Goal: Task Accomplishment & Management: Complete application form

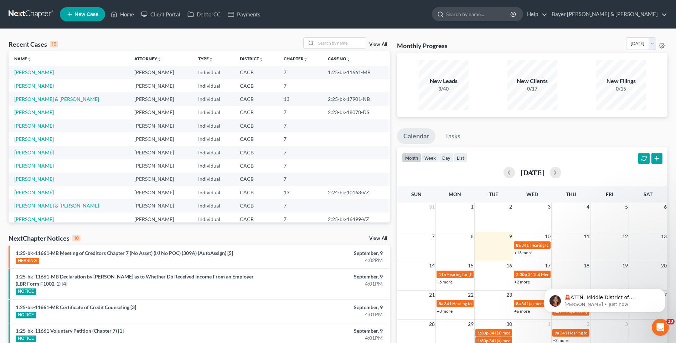
click at [509, 16] on input "search" at bounding box center [478, 13] width 65 height 13
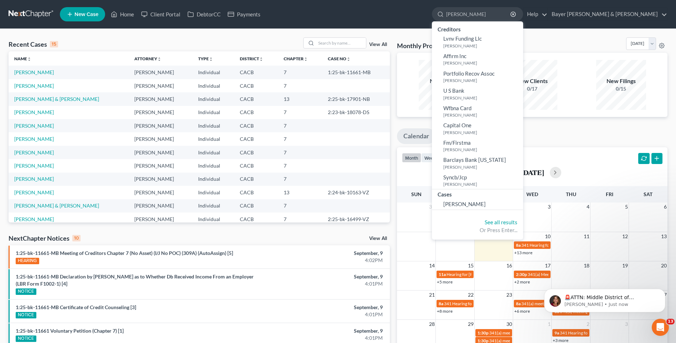
type input "tonda"
click at [464, 11] on ul "New Case Home Client Portal DebtorCC Payments tonda - No Result - Creditors Lvn…" at bounding box center [363, 14] width 607 height 19
drag, startPoint x: 509, startPoint y: 14, endPoint x: 489, endPoint y: 15, distance: 20.0
click at [508, 14] on input "tonda" at bounding box center [478, 13] width 65 height 13
click at [345, 44] on input "search" at bounding box center [341, 43] width 50 height 10
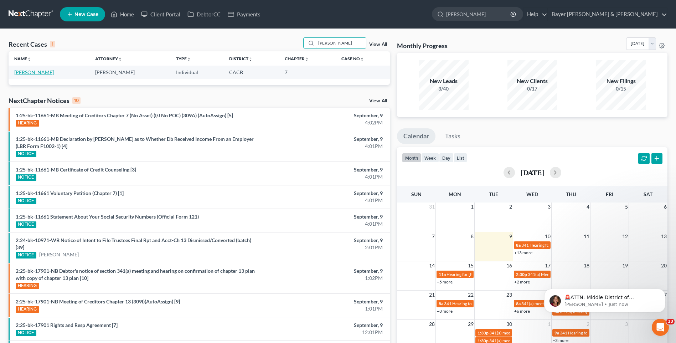
type input "tonda"
click at [39, 72] on link "[PERSON_NAME]" at bounding box center [34, 72] width 40 height 6
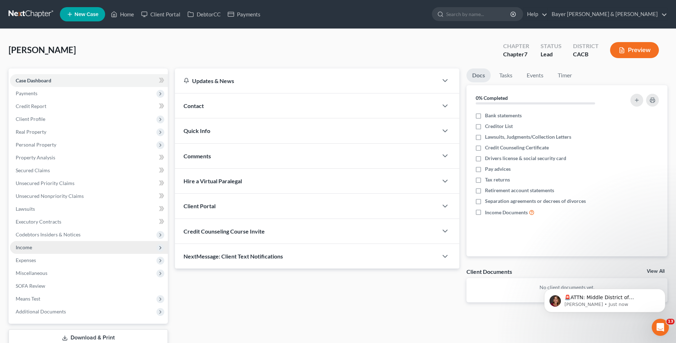
scroll to position [49, 0]
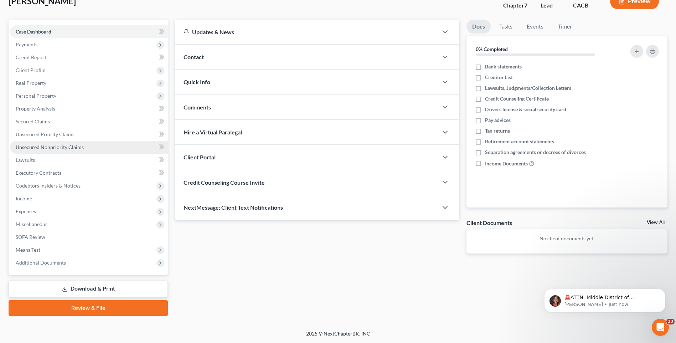
click at [45, 147] on span "Unsecured Nonpriority Claims" at bounding box center [50, 147] width 68 height 6
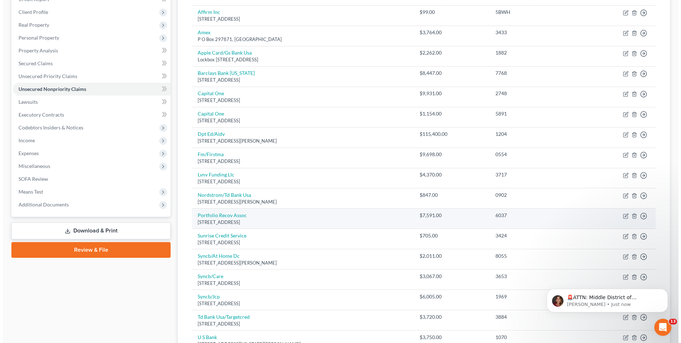
scroll to position [212, 0]
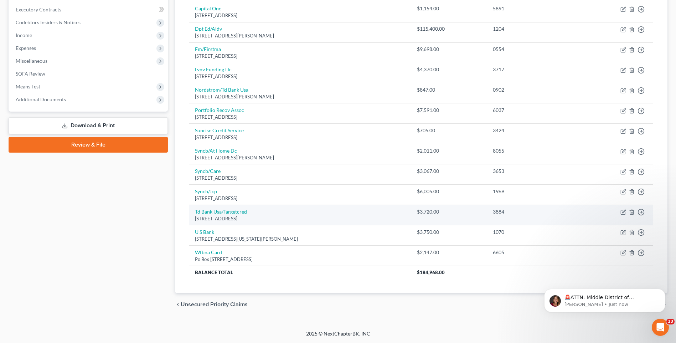
click at [225, 212] on link "Td Bank Usa/Targetcred" at bounding box center [221, 211] width 52 height 6
select select "24"
select select "2"
select select "0"
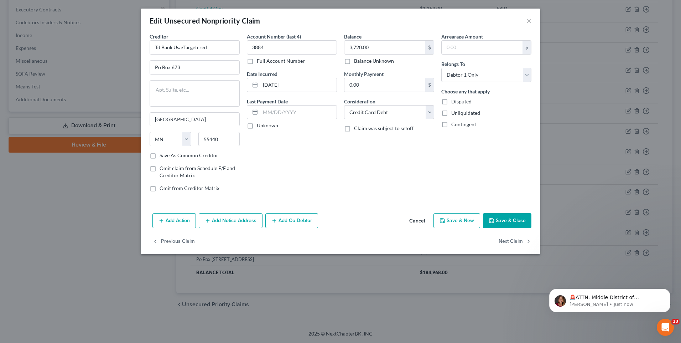
click at [218, 224] on button "Add Notice Address" at bounding box center [231, 220] width 64 height 15
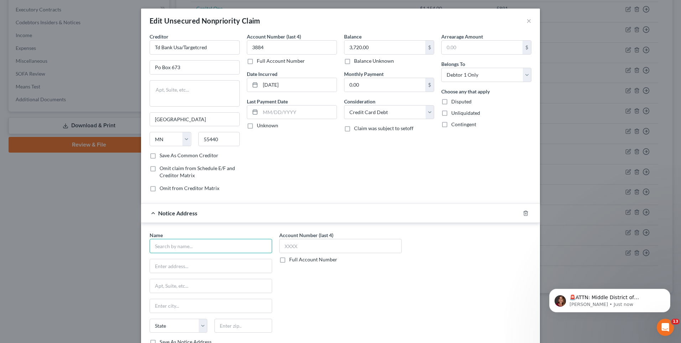
click at [209, 245] on input "text" at bounding box center [211, 246] width 123 height 14
type input "Patenaude & Felix"
click at [292, 193] on div "Account Number (last 4) 3884 Full Account Number Date Incurred 02-22-2018 Last …" at bounding box center [291, 115] width 97 height 165
click at [182, 266] on input "text" at bounding box center [211, 266] width 122 height 14
click at [195, 261] on input "text" at bounding box center [211, 266] width 122 height 14
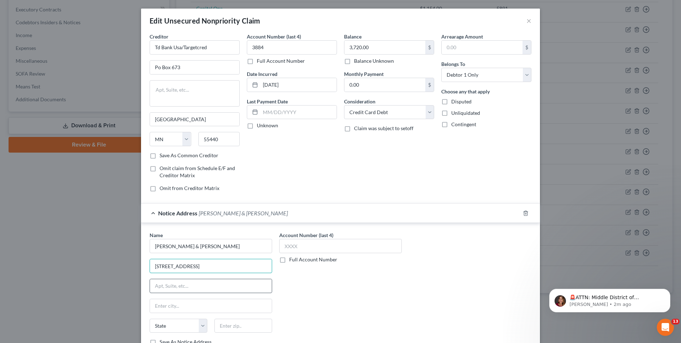
type input "9619 Chesapeake Drive"
click at [210, 285] on input "text" at bounding box center [211, 286] width 122 height 14
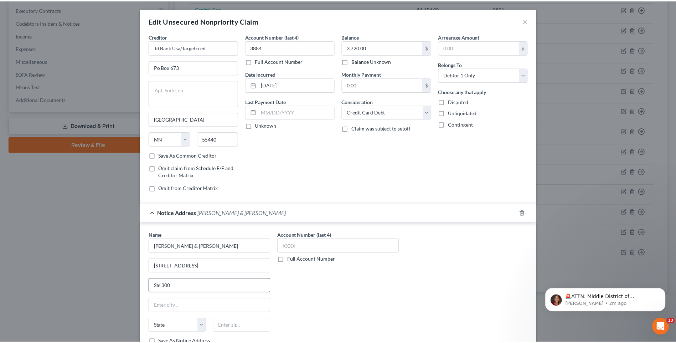
scroll to position [74, 0]
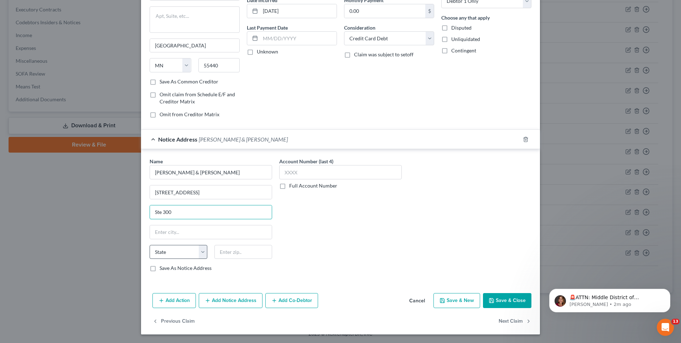
type input "Ste 300"
click at [199, 255] on select "State [US_STATE] AK AR AZ CA CO CT DE DC [GEOGRAPHIC_DATA] [GEOGRAPHIC_DATA] GU…" at bounding box center [179, 252] width 58 height 14
select select "4"
click at [150, 245] on select "State [US_STATE] AK AR AZ CA CO CT DE DC [GEOGRAPHIC_DATA] [GEOGRAPHIC_DATA] GU…" at bounding box center [179, 252] width 58 height 14
click at [176, 233] on input "text" at bounding box center [211, 232] width 122 height 14
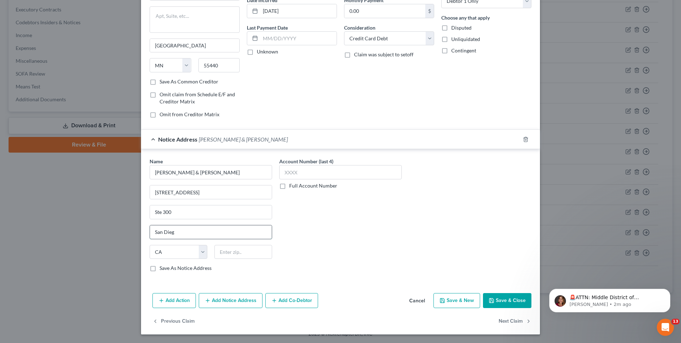
type input "San Diego"
type input "92121"
type input "San Diego"
click at [240, 254] on input "92121" at bounding box center [243, 252] width 58 height 14
type input "92123"
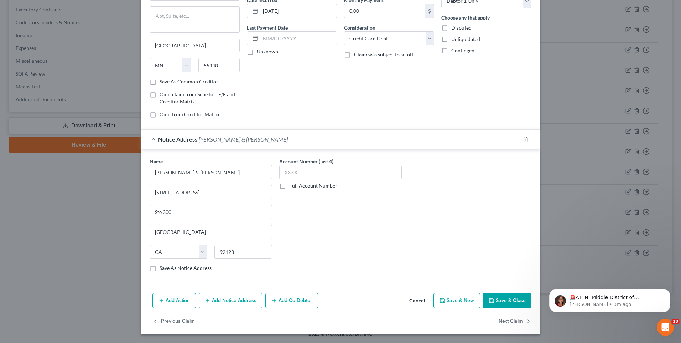
click at [314, 231] on div "Account Number (last 4) Full Account Number" at bounding box center [341, 217] width 130 height 120
click at [353, 230] on div "Account Number (last 4) Full Account Number" at bounding box center [341, 217] width 130 height 120
click at [372, 215] on div "Account Number (last 4) Full Account Number" at bounding box center [341, 217] width 130 height 120
click at [160, 267] on label "Save As Notice Address" at bounding box center [186, 267] width 52 height 7
click at [162, 267] on input "Save As Notice Address" at bounding box center [164, 266] width 5 height 5
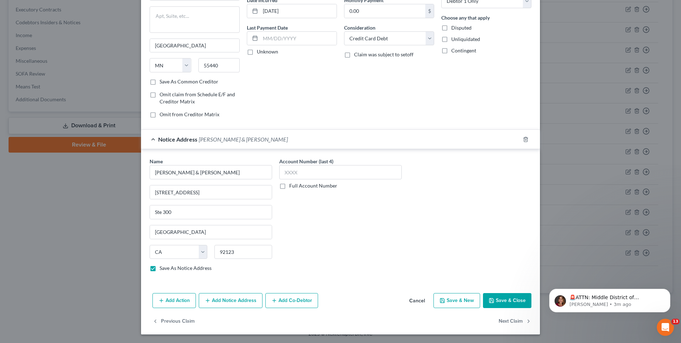
click at [495, 299] on button "Save & Close" at bounding box center [507, 300] width 48 height 15
checkbox input "false"
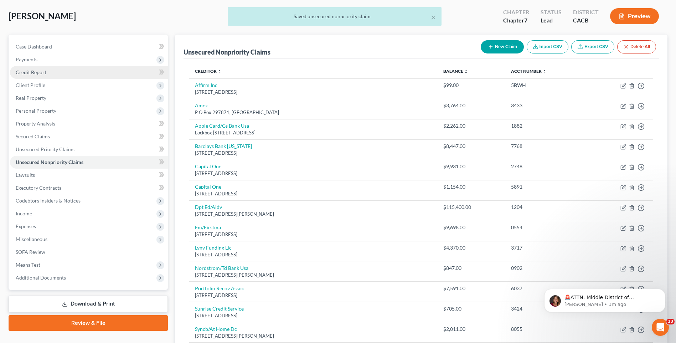
scroll to position [0, 0]
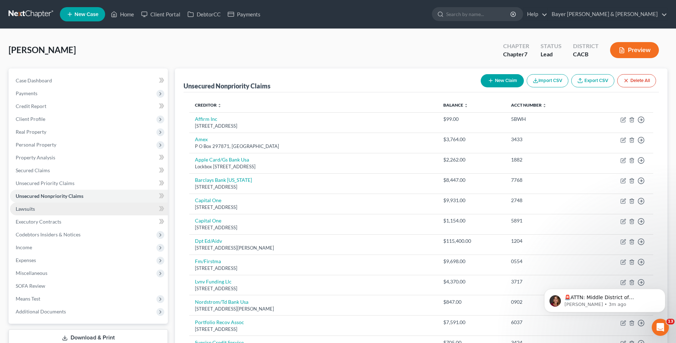
click at [48, 210] on link "Lawsuits" at bounding box center [89, 208] width 158 height 13
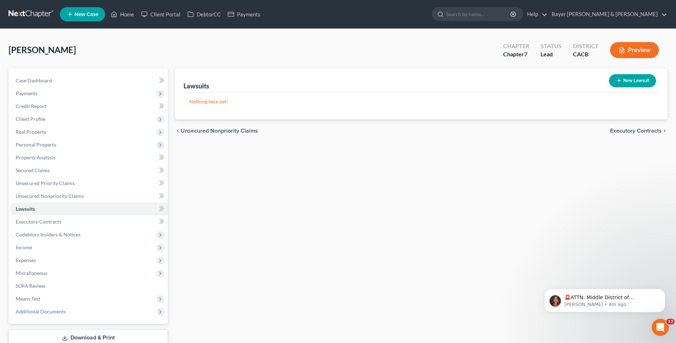
click at [631, 83] on button "New Lawsuit" at bounding box center [632, 80] width 47 height 13
select select "0"
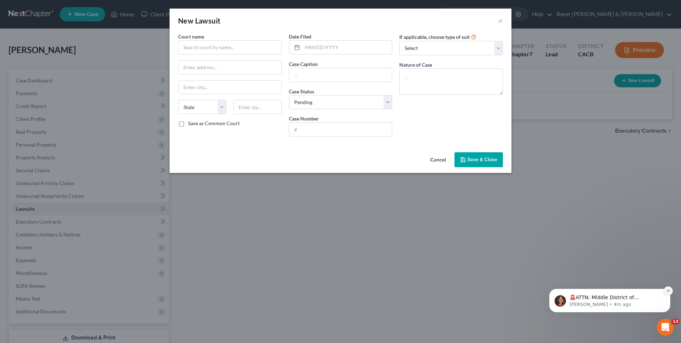
click at [670, 289] on icon "Dismiss notification" at bounding box center [668, 290] width 4 height 4
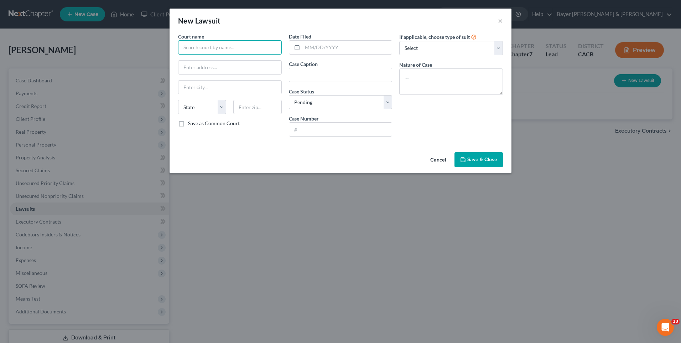
click at [225, 44] on input "text" at bounding box center [230, 47] width 104 height 14
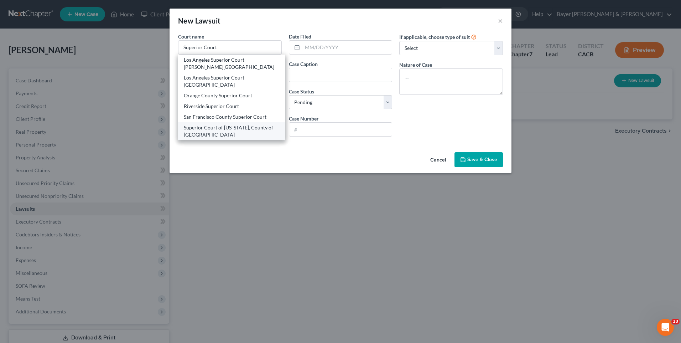
click at [239, 127] on div "Superior Court of California, County of Los Angeles" at bounding box center [232, 131] width 96 height 14
type input "Superior Court of California, County of Los Angeles"
type input "12720 Norwalk Blvd."
type input "Norwalk"
select select "4"
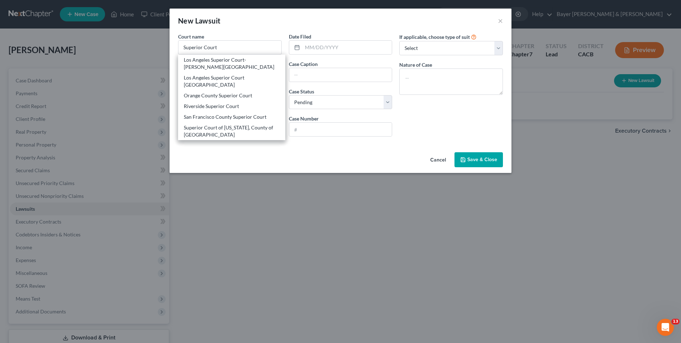
type input "90650"
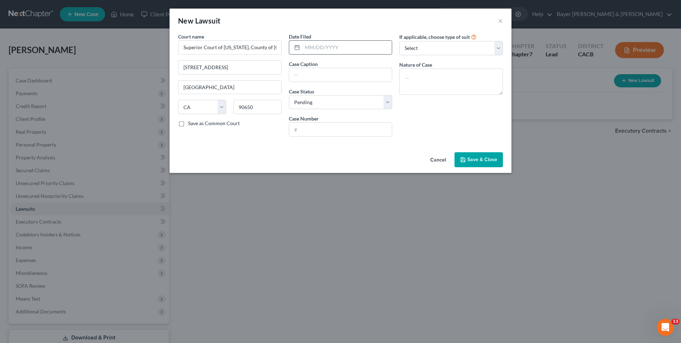
click at [316, 48] on input "text" at bounding box center [347, 48] width 90 height 14
type input "03/27/2025"
click at [410, 49] on select "Select Repossession Garnishment Foreclosure Attached, Seized, Or Levied Other" at bounding box center [451, 48] width 104 height 14
select select "4"
click at [399, 41] on select "Select Repossession Garnishment Foreclosure Attached, Seized, Or Levied Other" at bounding box center [451, 48] width 104 height 14
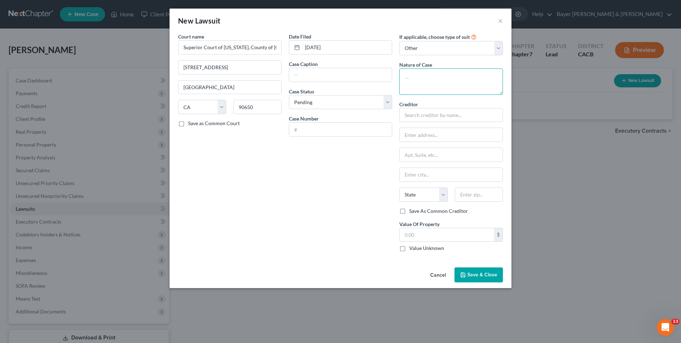
click at [417, 75] on textarea at bounding box center [451, 81] width 104 height 26
type textarea "Breach of Contract"
click at [344, 128] on input "text" at bounding box center [340, 130] width 103 height 14
type input "25NVVLC15613"
click at [410, 115] on input "text" at bounding box center [451, 115] width 104 height 14
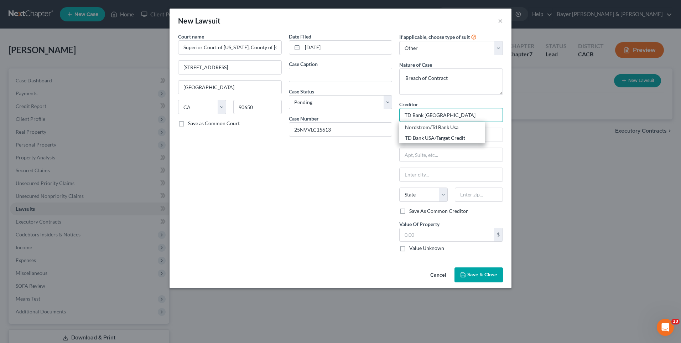
type input "TD Bank USA"
click at [366, 153] on div "Date Filed 03/27/2025 Case Caption Case Status * Select Pending On Appeal Concl…" at bounding box center [340, 145] width 111 height 224
click at [315, 75] on input "text" at bounding box center [340, 75] width 103 height 14
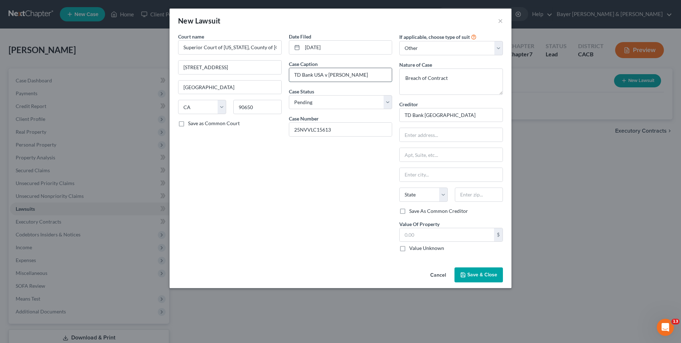
click at [338, 76] on input "TD Bank USA v Tond Terrell" at bounding box center [340, 75] width 103 height 14
type input "TD Bank USA v Tonda Terrell"
click at [466, 270] on button "Save & Close" at bounding box center [478, 274] width 48 height 15
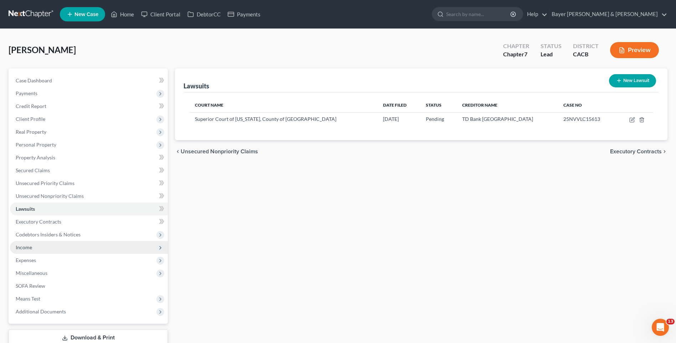
click at [37, 248] on span "Income" at bounding box center [89, 247] width 158 height 13
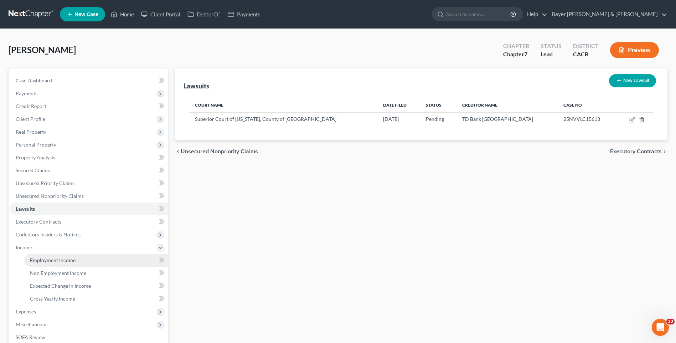
click at [65, 259] on span "Employment Income" at bounding box center [53, 260] width 46 height 6
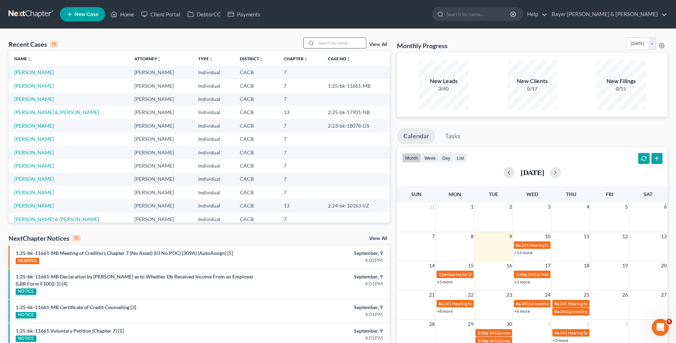
click at [340, 42] on input "search" at bounding box center [341, 43] width 50 height 10
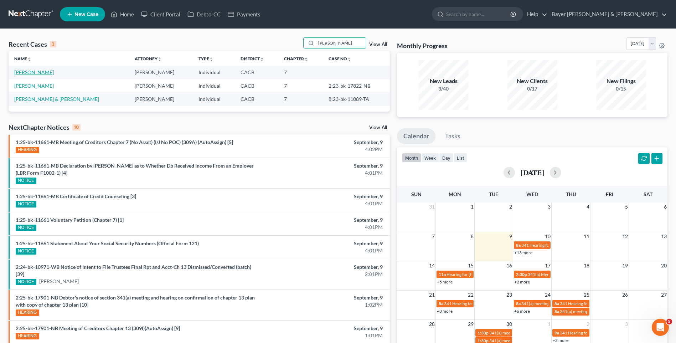
type input "[PERSON_NAME]"
click at [37, 71] on link "[PERSON_NAME]" at bounding box center [34, 72] width 40 height 6
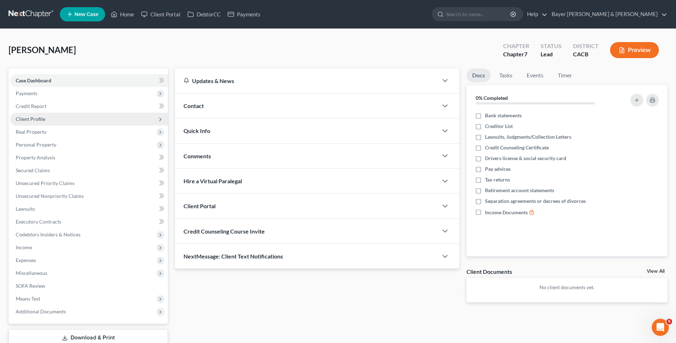
click at [38, 120] on span "Client Profile" at bounding box center [31, 119] width 30 height 6
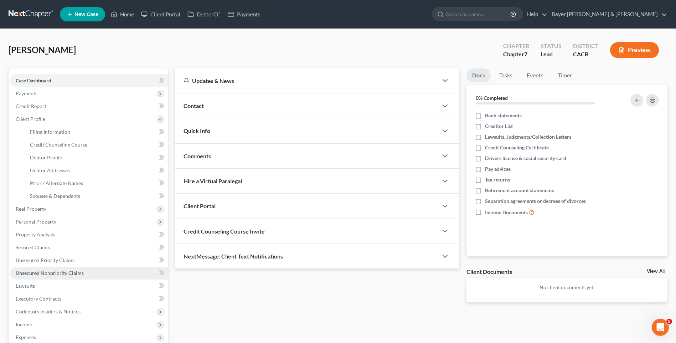
click at [59, 272] on span "Unsecured Nonpriority Claims" at bounding box center [50, 273] width 68 height 6
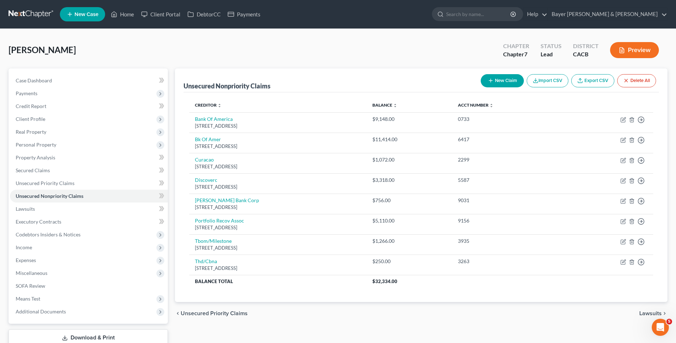
click at [504, 80] on button "New Claim" at bounding box center [501, 80] width 43 height 13
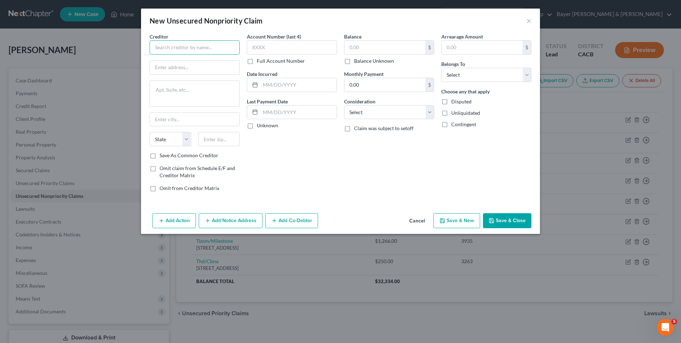
click at [164, 45] on input "text" at bounding box center [195, 47] width 90 height 14
type input "FirstSource AAdvantage LLC"
click at [193, 69] on input "text" at bounding box center [194, 68] width 89 height 14
type input "[STREET_ADDRESS][PERSON_NAME]"
click at [172, 121] on input "text" at bounding box center [194, 120] width 89 height 14
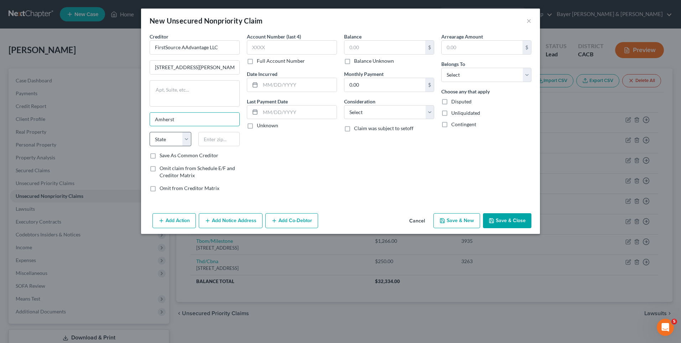
type input "Amherst"
click at [183, 136] on select "State [US_STATE] AK AR AZ CA CO CT DE DC [GEOGRAPHIC_DATA] [GEOGRAPHIC_DATA] GU…" at bounding box center [171, 139] width 42 height 14
select select "35"
click at [150, 132] on select "State [US_STATE] AK AR AZ CA CO CT DE DC [GEOGRAPHIC_DATA] [GEOGRAPHIC_DATA] GU…" at bounding box center [171, 139] width 42 height 14
click at [213, 136] on input "text" at bounding box center [219, 139] width 42 height 14
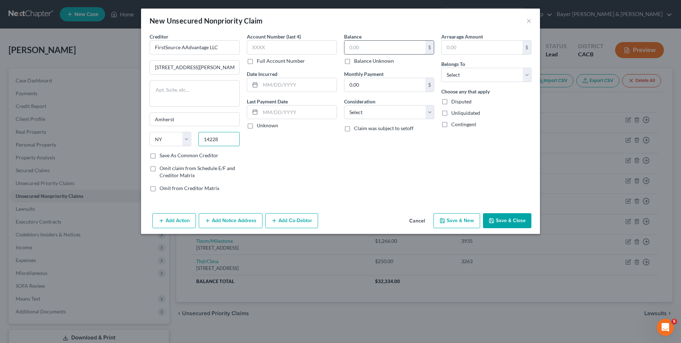
type input "14228"
click at [355, 47] on input "text" at bounding box center [384, 48] width 81 height 14
type input "Buffalo"
type input "1,125"
click at [281, 83] on input "text" at bounding box center [298, 85] width 76 height 14
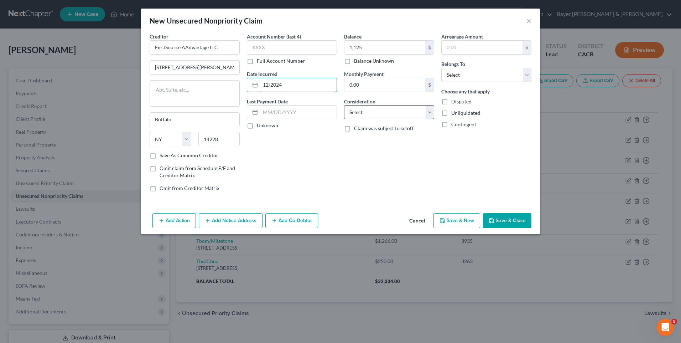
type input "12/2024"
click at [426, 111] on select "Select Cable / Satellite Services Collection Agency Credit Card Debt Debt Couns…" at bounding box center [389, 112] width 90 height 14
select select "1"
click at [344, 105] on select "Select Cable / Satellite Services Collection Agency Credit Card Debt Debt Couns…" at bounding box center [389, 112] width 90 height 14
click at [514, 220] on button "Save & Close" at bounding box center [507, 220] width 48 height 15
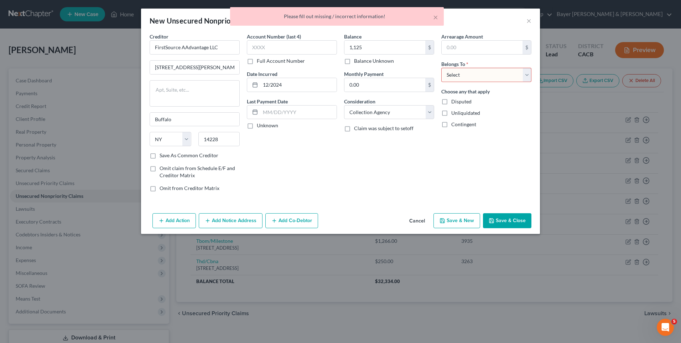
click at [456, 78] on select "Select Debtor 1 Only Debtor 2 Only Debtor 1 And Debtor 2 Only At Least One Of T…" at bounding box center [486, 75] width 90 height 14
select select "0"
click at [441, 68] on select "Select Debtor 1 Only Debtor 2 Only Debtor 1 And Debtor 2 Only At Least One Of T…" at bounding box center [486, 75] width 90 height 14
click at [508, 222] on button "Save & Close" at bounding box center [507, 220] width 48 height 15
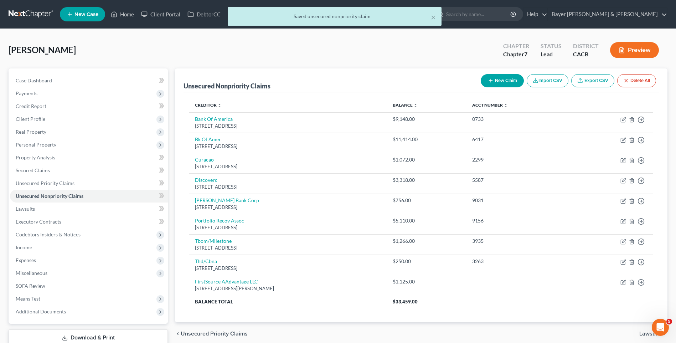
click at [503, 81] on button "New Claim" at bounding box center [501, 80] width 43 height 13
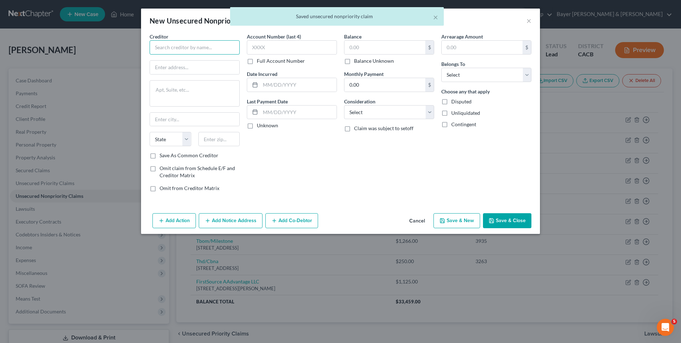
click at [176, 48] on input "text" at bounding box center [195, 47] width 90 height 14
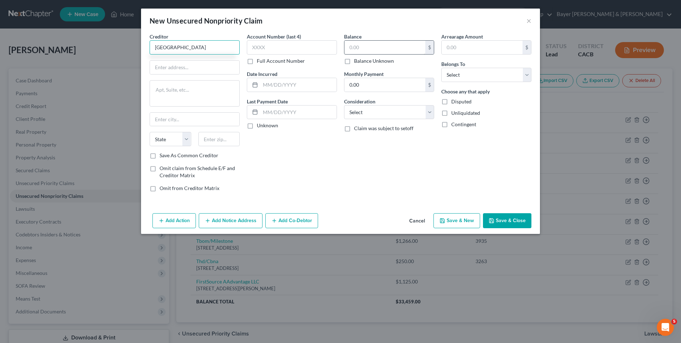
type input "[GEOGRAPHIC_DATA]"
click at [354, 47] on input "text" at bounding box center [384, 48] width 81 height 14
type input "10,786"
drag, startPoint x: 280, startPoint y: 85, endPoint x: 280, endPoint y: 80, distance: 4.6
click at [280, 80] on input "text" at bounding box center [298, 85] width 76 height 14
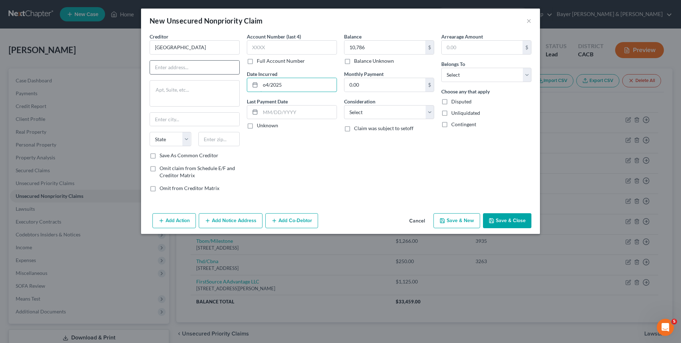
type input "o4/2025"
click at [171, 61] on input "text" at bounding box center [194, 68] width 89 height 14
type input "[STREET_ADDRESS]"
click at [175, 121] on input "text" at bounding box center [194, 120] width 89 height 14
type input "Torrance"
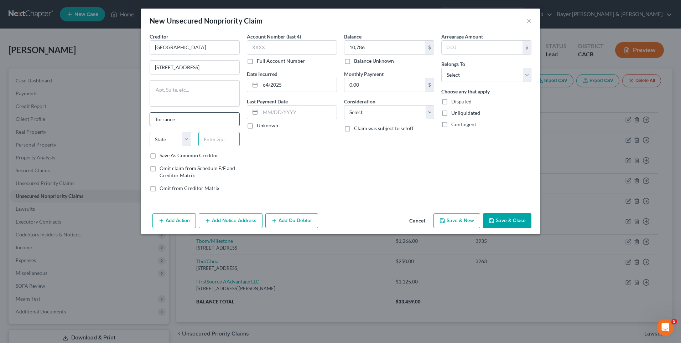
type input "90501"
select select "4"
click at [224, 140] on input "90501" at bounding box center [219, 139] width 42 height 14
type input "90505"
click at [426, 109] on select "Select Cable / Satellite Services Collection Agency Credit Card Debt Debt Couns…" at bounding box center [389, 112] width 90 height 14
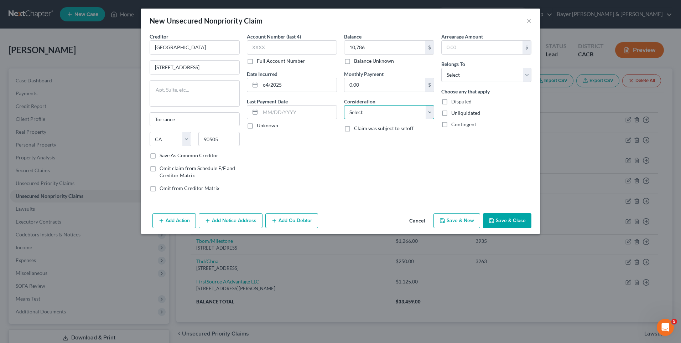
select select "9"
click at [344, 105] on select "Select Cable / Satellite Services Collection Agency Credit Card Debt Debt Couns…" at bounding box center [389, 112] width 90 height 14
click at [455, 77] on select "Select Debtor 1 Only Debtor 2 Only Debtor 1 And Debtor 2 Only At Least One Of T…" at bounding box center [486, 75] width 90 height 14
select select "0"
click at [441, 68] on select "Select Debtor 1 Only Debtor 2 Only Debtor 1 And Debtor 2 Only At Least One Of T…" at bounding box center [486, 75] width 90 height 14
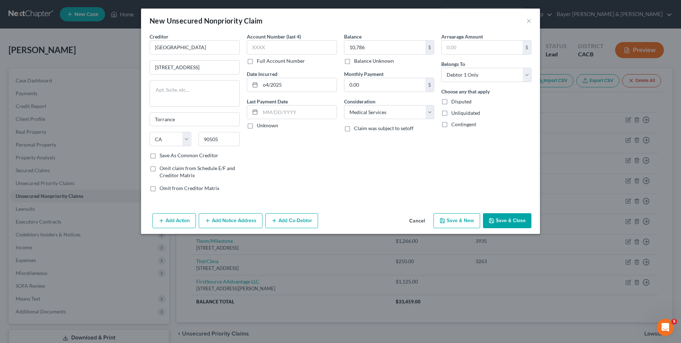
click at [499, 220] on button "Save & Close" at bounding box center [507, 220] width 48 height 15
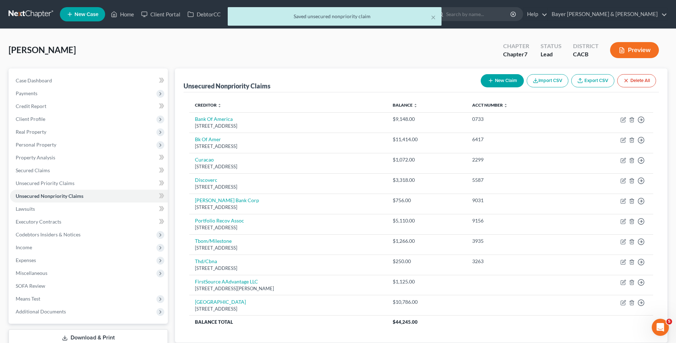
click at [507, 77] on button "New Claim" at bounding box center [501, 80] width 43 height 13
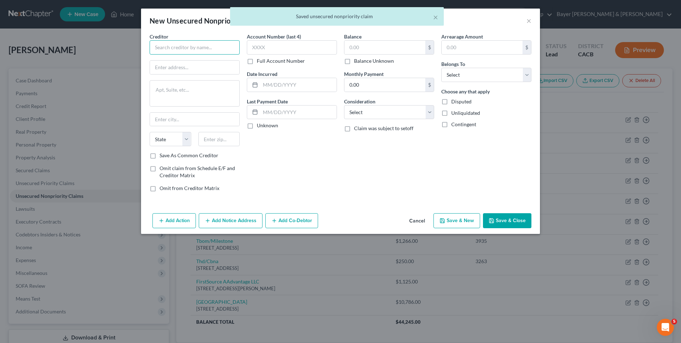
click at [173, 50] on input "text" at bounding box center [195, 47] width 90 height 14
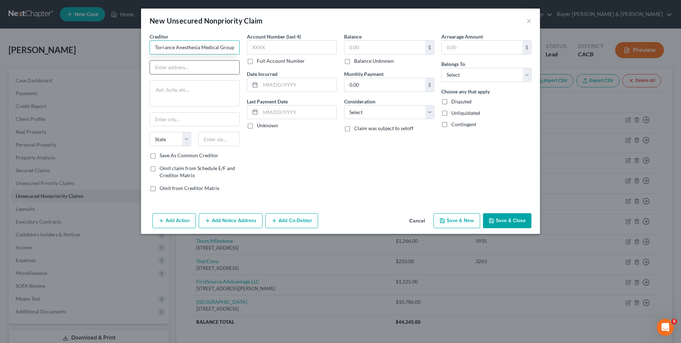
type input "Torrance Anesthesia Medical Group"
click at [184, 72] on input "text" at bounding box center [194, 68] width 89 height 14
type input "[STREET_ADDRESS]"
click at [184, 119] on input "text" at bounding box center [194, 120] width 89 height 14
type input "Torrance"
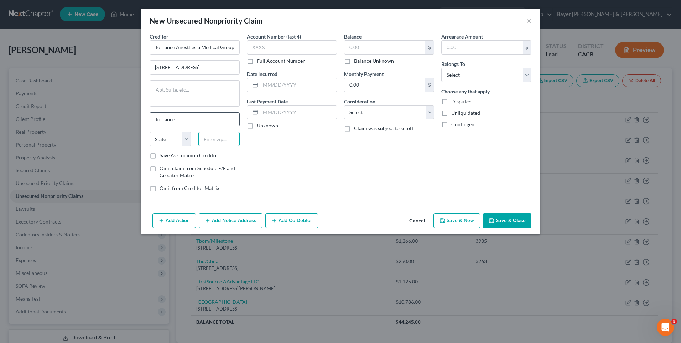
type input "90501"
select select "4"
click at [184, 139] on select "State [US_STATE] AK AR AZ CA CO CT DE DC [GEOGRAPHIC_DATA] [GEOGRAPHIC_DATA] GU…" at bounding box center [171, 139] width 42 height 14
select select "4"
click at [150, 132] on select "State [US_STATE] AK AR AZ CA CO CT DE DC [GEOGRAPHIC_DATA] [GEOGRAPHIC_DATA] GU…" at bounding box center [171, 139] width 42 height 14
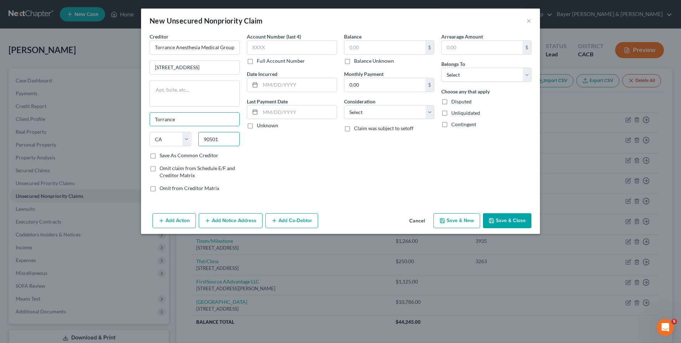
click at [217, 141] on input "90501" at bounding box center [219, 139] width 42 height 14
type input "90505"
click at [369, 46] on input "text" at bounding box center [384, 48] width 81 height 14
type input "345"
click at [298, 87] on input "text" at bounding box center [298, 85] width 76 height 14
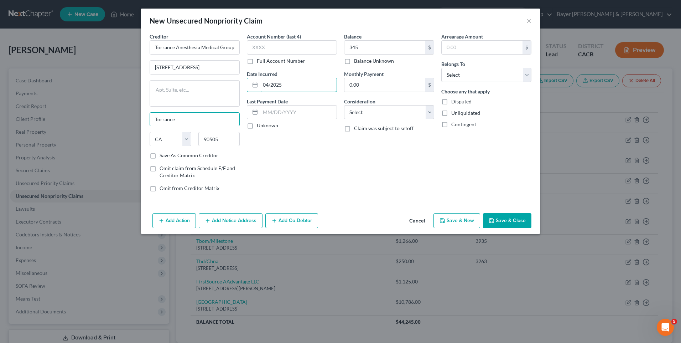
type input "04/2025"
click at [332, 160] on div "Account Number (last 4) Full Account Number Date Incurred 04/2025 Last Payment …" at bounding box center [291, 115] width 97 height 165
click at [363, 115] on select "Select Cable / Satellite Services Collection Agency Credit Card Debt Debt Couns…" at bounding box center [389, 112] width 90 height 14
select select "9"
click at [344, 105] on select "Select Cable / Satellite Services Collection Agency Credit Card Debt Debt Couns…" at bounding box center [389, 112] width 90 height 14
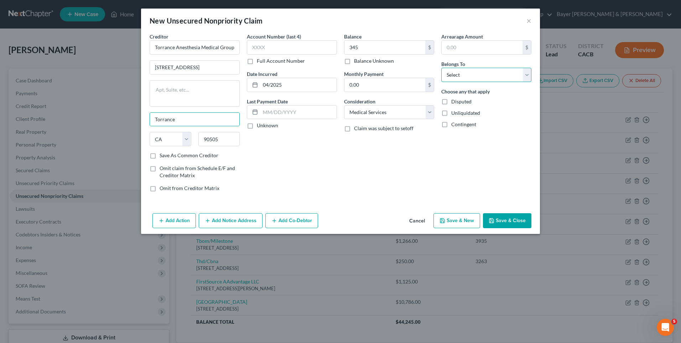
click at [452, 77] on select "Select Debtor 1 Only Debtor 2 Only Debtor 1 And Debtor 2 Only At Least One Of T…" at bounding box center [486, 75] width 90 height 14
select select "0"
click at [441, 68] on select "Select Debtor 1 Only Debtor 2 Only Debtor 1 And Debtor 2 Only At Least One Of T…" at bounding box center [486, 75] width 90 height 14
click at [503, 221] on button "Save & Close" at bounding box center [507, 220] width 48 height 15
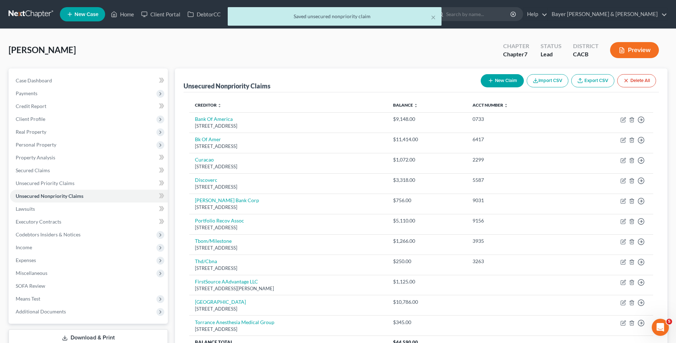
click at [499, 81] on button "New Claim" at bounding box center [501, 80] width 43 height 13
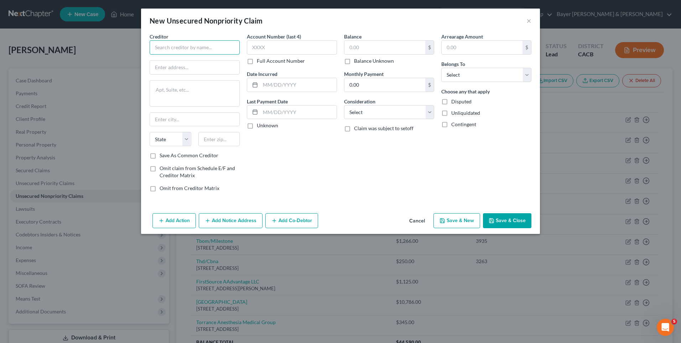
drag, startPoint x: 176, startPoint y: 48, endPoint x: 179, endPoint y: 45, distance: 4.3
click at [177, 47] on input "text" at bounding box center [195, 47] width 90 height 14
type input "Labcorp"
click at [173, 67] on input "text" at bounding box center [194, 68] width 89 height 14
type input "[STREET_ADDRESS]"
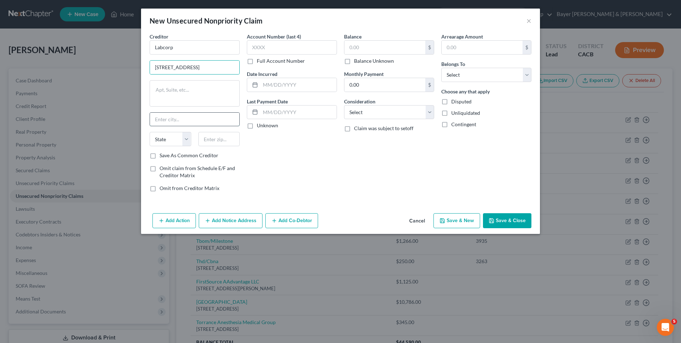
click at [180, 120] on input "text" at bounding box center [194, 120] width 89 height 14
type input "[GEOGRAPHIC_DATA]"
click at [187, 139] on select "State [US_STATE] AK AR AZ CA CO CT DE DC [GEOGRAPHIC_DATA] [GEOGRAPHIC_DATA] GU…" at bounding box center [171, 139] width 42 height 14
select select "28"
click at [150, 132] on select "State [US_STATE] AK AR AZ CA CO CT DE DC [GEOGRAPHIC_DATA] [GEOGRAPHIC_DATA] GU…" at bounding box center [171, 139] width 42 height 14
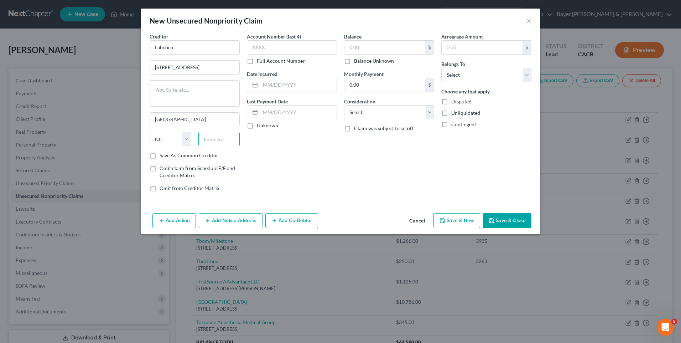
click at [225, 142] on input "text" at bounding box center [219, 139] width 42 height 14
type input "27215"
click at [356, 43] on input "text" at bounding box center [384, 48] width 81 height 14
type input "304"
click at [265, 82] on input "text" at bounding box center [298, 85] width 76 height 14
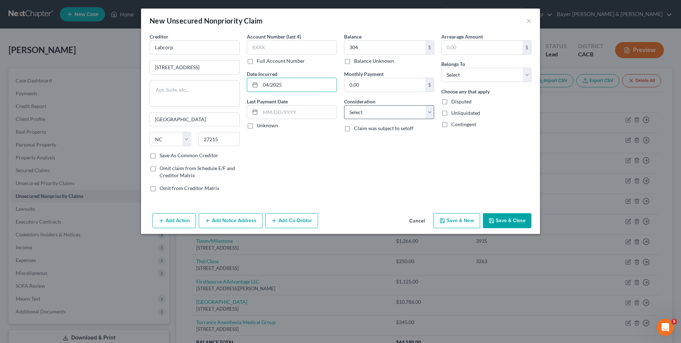
type input "04/2025"
click at [367, 112] on select "Select Cable / Satellite Services Collection Agency Credit Card Debt Debt Couns…" at bounding box center [389, 112] width 90 height 14
select select "9"
click at [344, 105] on select "Select Cable / Satellite Services Collection Agency Credit Card Debt Debt Couns…" at bounding box center [389, 112] width 90 height 14
click at [457, 78] on select "Select Debtor 1 Only Debtor 2 Only Debtor 1 And Debtor 2 Only At Least One Of T…" at bounding box center [486, 75] width 90 height 14
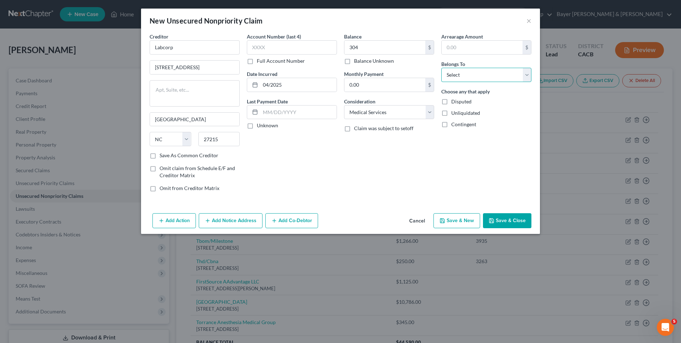
select select "0"
click at [441, 68] on select "Select Debtor 1 Only Debtor 2 Only Debtor 1 And Debtor 2 Only At Least One Of T…" at bounding box center [486, 75] width 90 height 14
click at [523, 216] on button "Save & Close" at bounding box center [507, 220] width 48 height 15
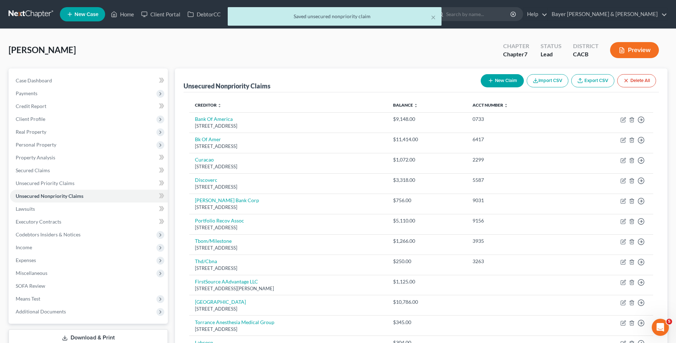
click at [492, 82] on button "New Claim" at bounding box center [501, 80] width 43 height 13
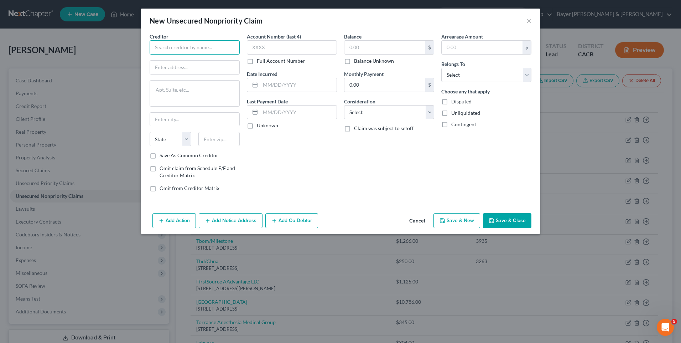
click at [173, 52] on input "text" at bounding box center [195, 47] width 90 height 14
type input "Metro Expresslanes"
click at [368, 48] on input "text" at bounding box center [384, 48] width 81 height 14
type input "2,027"
click at [183, 65] on input "text" at bounding box center [194, 68] width 89 height 14
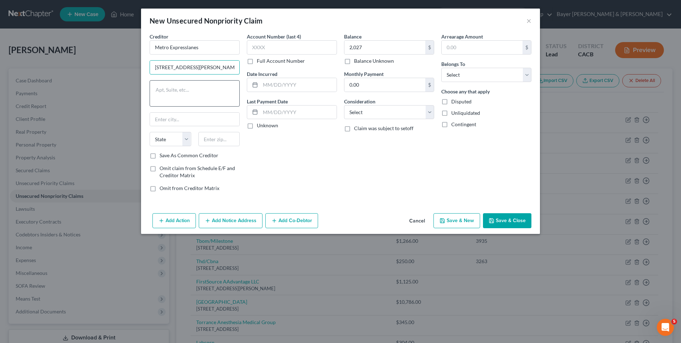
type input "[STREET_ADDRESS][PERSON_NAME]"
click at [176, 94] on textarea at bounding box center [195, 93] width 90 height 26
type textarea "Suite 100A"
click at [209, 118] on input "text" at bounding box center [194, 120] width 89 height 14
type input "Torrance"
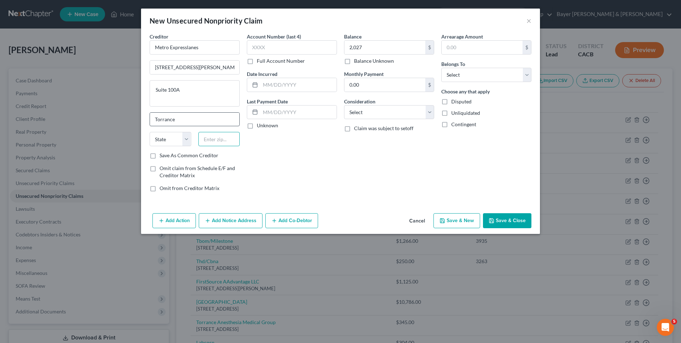
type input "90501"
select select "4"
type input "Torrance"
click at [183, 139] on select "State [US_STATE] AK AR AZ CA CO CT DE DC [GEOGRAPHIC_DATA] [GEOGRAPHIC_DATA] GU…" at bounding box center [171, 139] width 42 height 14
click at [150, 132] on select "State [US_STATE] AK AR AZ CA CO CT DE DC [GEOGRAPHIC_DATA] [GEOGRAPHIC_DATA] GU…" at bounding box center [171, 139] width 42 height 14
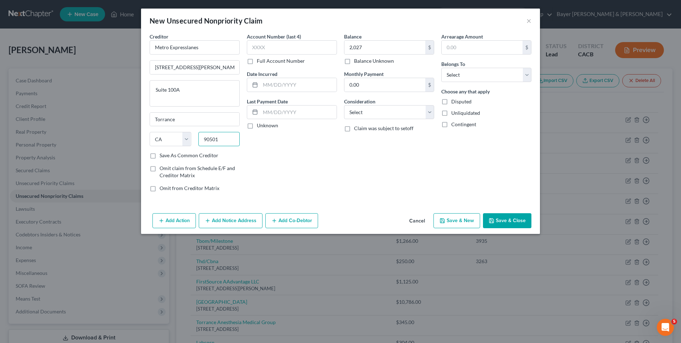
click at [223, 142] on input "90501" at bounding box center [219, 139] width 42 height 14
type input "90502"
click at [488, 77] on select "Select Debtor 1 Only Debtor 2 Only Debtor 1 And Debtor 2 Only At Least One Of T…" at bounding box center [486, 75] width 90 height 14
select select "0"
click at [441, 68] on select "Select Debtor 1 Only Debtor 2 Only Debtor 1 And Debtor 2 Only At Least One Of T…" at bounding box center [486, 75] width 90 height 14
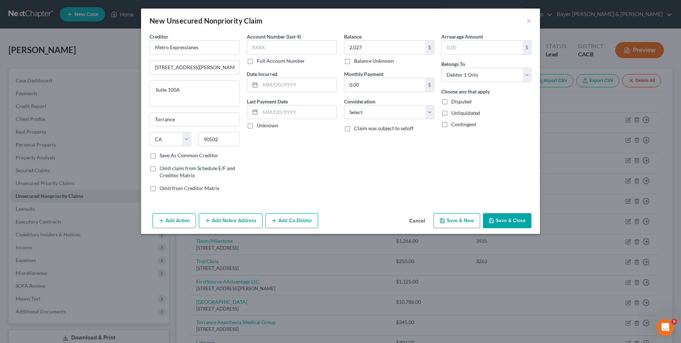
click at [504, 216] on button "Save & Close" at bounding box center [507, 220] width 48 height 15
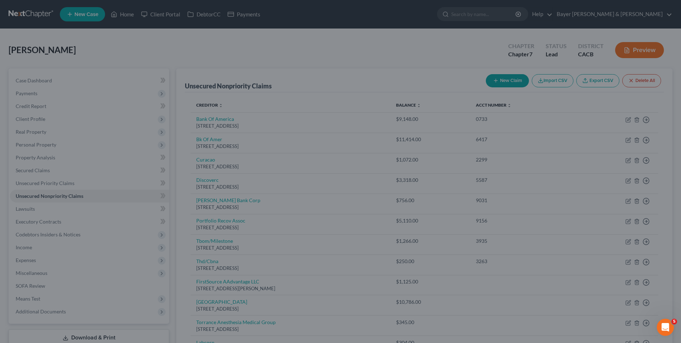
type input "2,027.00"
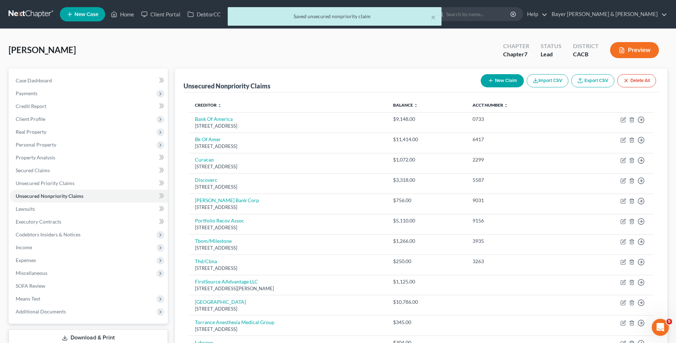
click at [505, 78] on button "New Claim" at bounding box center [501, 80] width 43 height 13
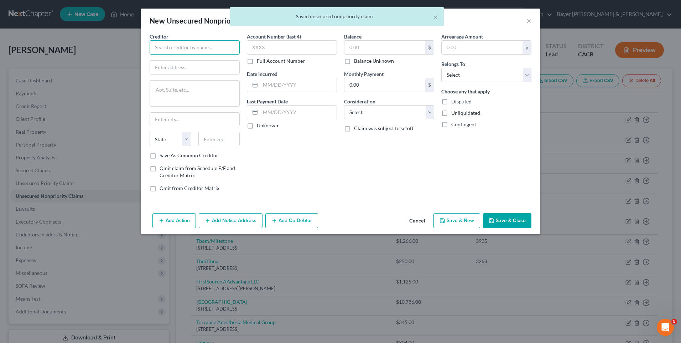
click at [218, 46] on input "text" at bounding box center [195, 47] width 90 height 14
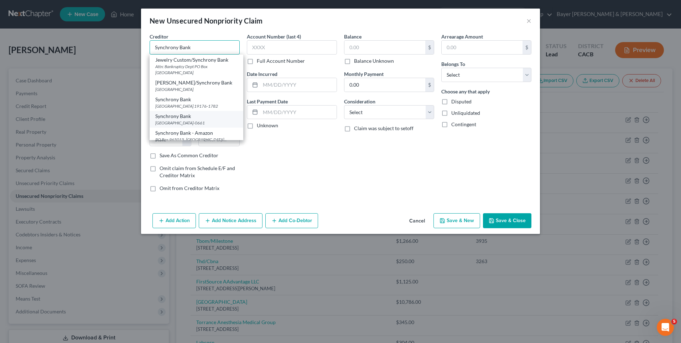
type input "Synchrony Bank"
click at [207, 126] on div "[GEOGRAPHIC_DATA]-0661" at bounding box center [196, 123] width 82 height 6
type input "PO Box 960061"
type input "Orlando"
select select "9"
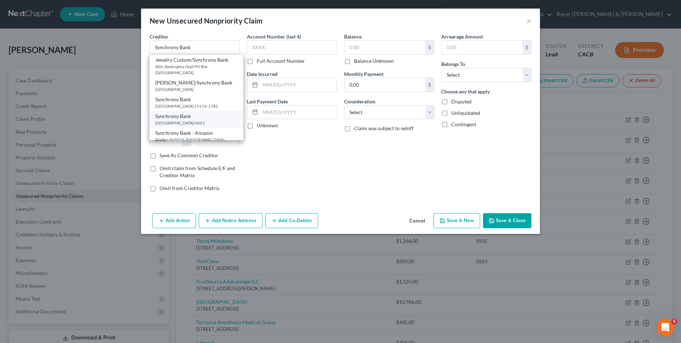
type input "32896-0661"
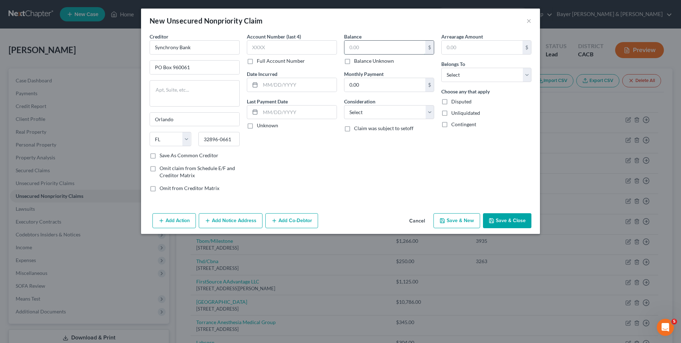
click at [366, 46] on input "text" at bounding box center [384, 48] width 81 height 14
type input "3,321"
click at [270, 85] on input "text" at bounding box center [298, 85] width 76 height 14
type input "02/2022"
click at [458, 78] on select "Select Debtor 1 Only Debtor 2 Only Debtor 1 And Debtor 2 Only At Least One Of T…" at bounding box center [486, 75] width 90 height 14
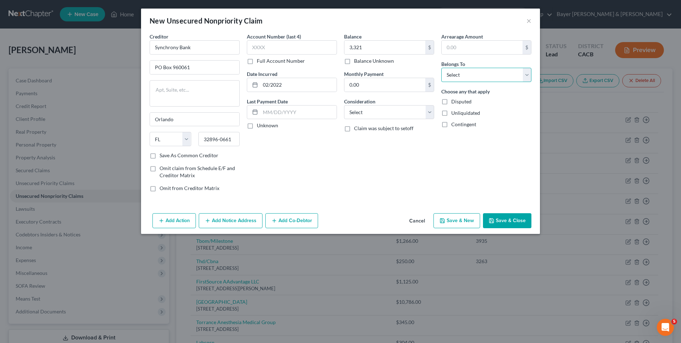
select select "0"
click at [441, 68] on select "Select Debtor 1 Only Debtor 2 Only Debtor 1 And Debtor 2 Only At Least One Of T…" at bounding box center [486, 75] width 90 height 14
click at [382, 113] on select "Select Cable / Satellite Services Collection Agency Credit Card Debt Debt Couns…" at bounding box center [389, 112] width 90 height 14
select select "14"
click at [344, 105] on select "Select Cable / Satellite Services Collection Agency Credit Card Debt Debt Couns…" at bounding box center [389, 112] width 90 height 14
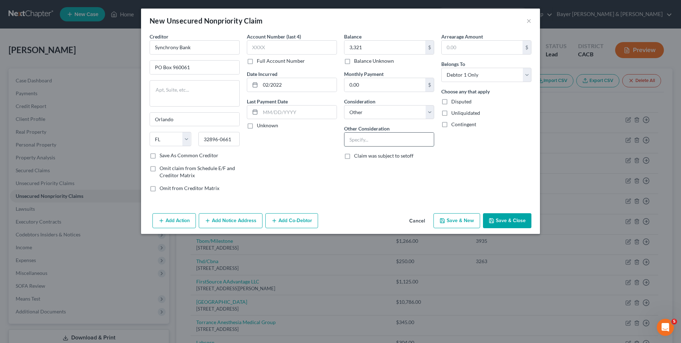
click at [379, 143] on input "text" at bounding box center [388, 139] width 89 height 14
type input "Loan"
click at [514, 223] on button "Save & Close" at bounding box center [507, 220] width 48 height 15
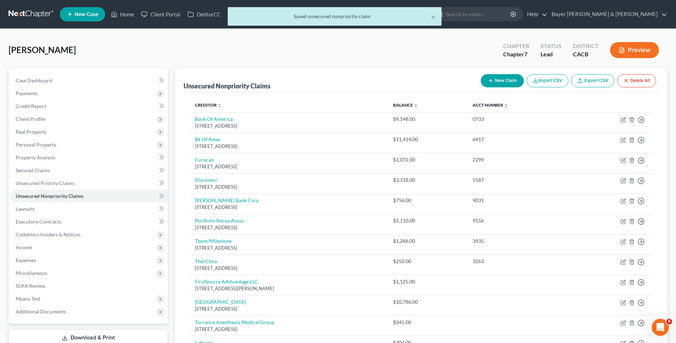
click at [499, 78] on button "New Claim" at bounding box center [501, 80] width 43 height 13
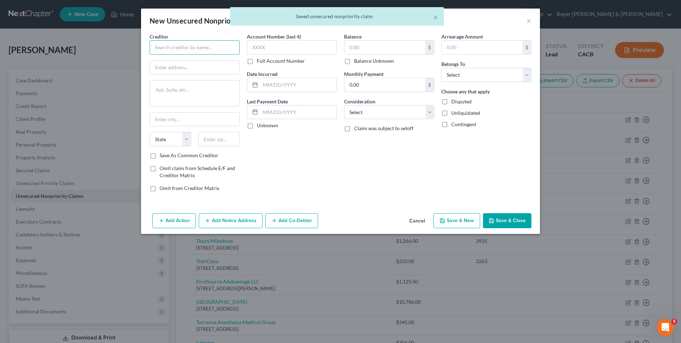
click at [182, 46] on input "text" at bounding box center [195, 47] width 90 height 14
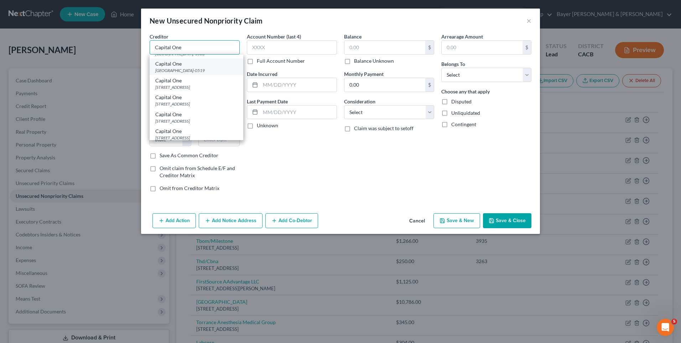
scroll to position [71, 0]
type input "Capital One"
click at [210, 105] on div "[STREET_ADDRESS]" at bounding box center [196, 102] width 82 height 6
type input "PO Box 30285"
type input "[GEOGRAPHIC_DATA]"
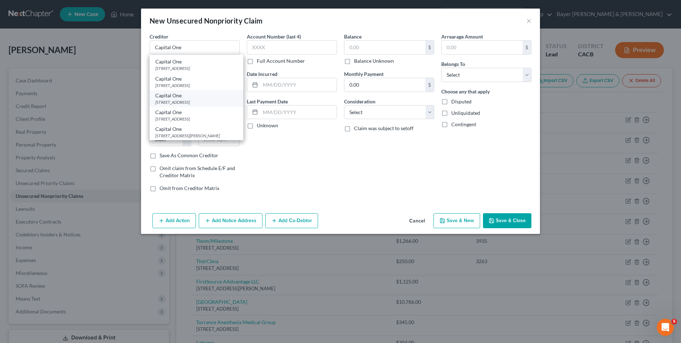
select select "46"
type input "84130"
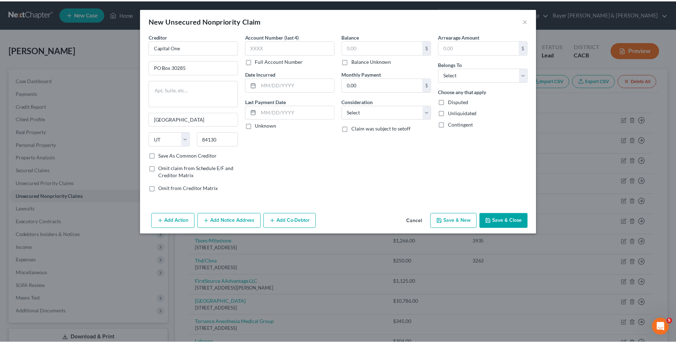
scroll to position [0, 0]
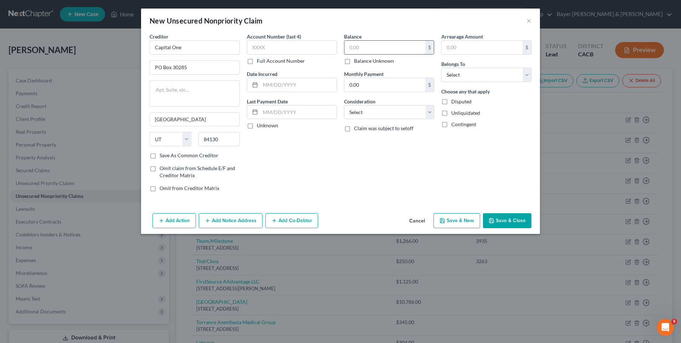
click at [353, 48] on input "text" at bounding box center [384, 48] width 81 height 14
type input "2,609"
click at [458, 77] on select "Select Debtor 1 Only Debtor 2 Only Debtor 1 And Debtor 2 Only At Least One Of T…" at bounding box center [486, 75] width 90 height 14
select select "0"
click at [441, 68] on select "Select Debtor 1 Only Debtor 2 Only Debtor 1 And Debtor 2 Only At Least One Of T…" at bounding box center [486, 75] width 90 height 14
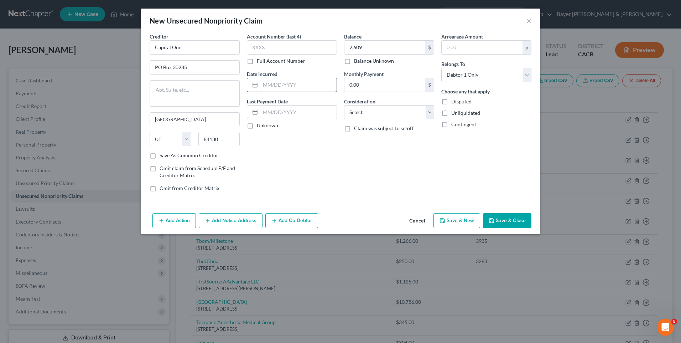
click at [299, 81] on input "text" at bounding box center [298, 85] width 76 height 14
type input "05/2022"
click at [390, 116] on select "Select Cable / Satellite Services Collection Agency Credit Card Debt Debt Couns…" at bounding box center [389, 112] width 90 height 14
select select "2"
click at [344, 105] on select "Select Cable / Satellite Services Collection Agency Credit Card Debt Debt Couns…" at bounding box center [389, 112] width 90 height 14
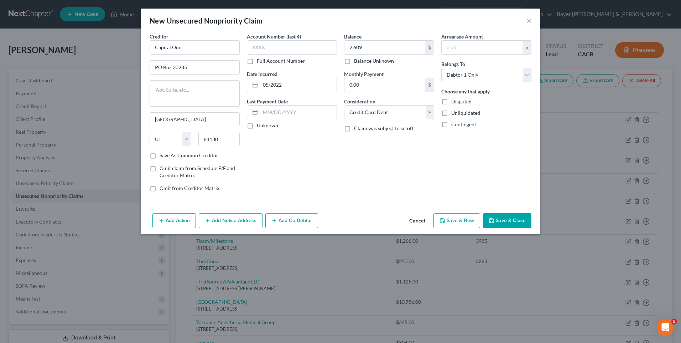
drag, startPoint x: 506, startPoint y: 221, endPoint x: 495, endPoint y: 215, distance: 12.7
click at [505, 221] on button "Save & Close" at bounding box center [507, 220] width 48 height 15
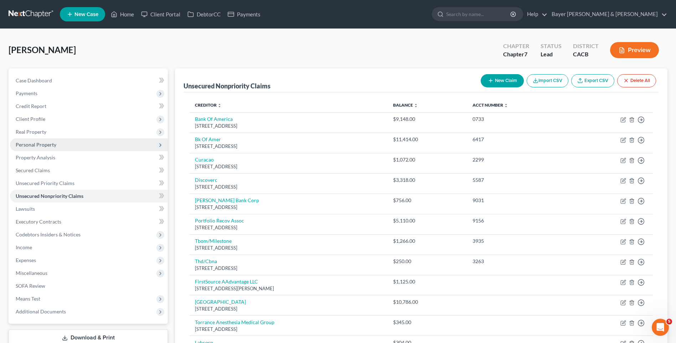
click at [35, 145] on span "Personal Property" at bounding box center [36, 144] width 41 height 6
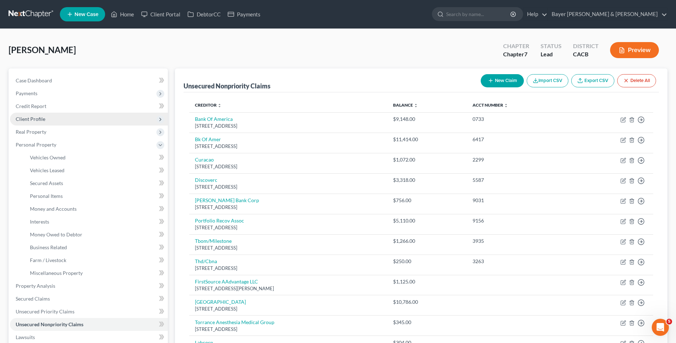
click at [42, 119] on span "Client Profile" at bounding box center [31, 119] width 30 height 6
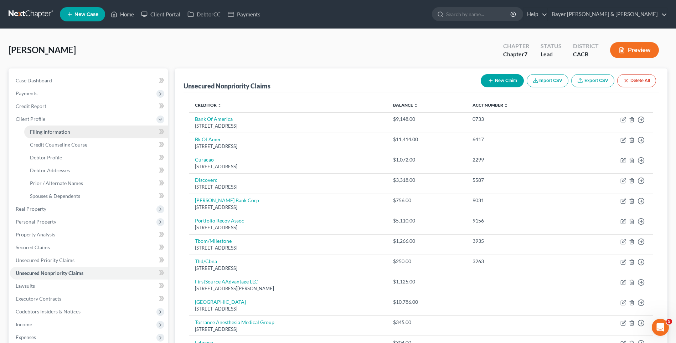
click at [56, 130] on span "Filing Information" at bounding box center [50, 132] width 40 height 6
select select "1"
select select "0"
select select "4"
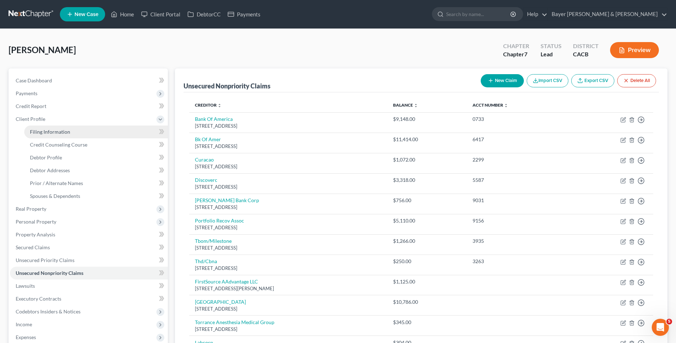
select select "0"
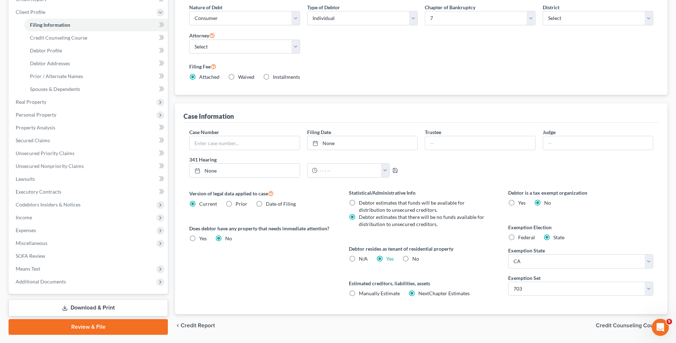
scroll to position [128, 0]
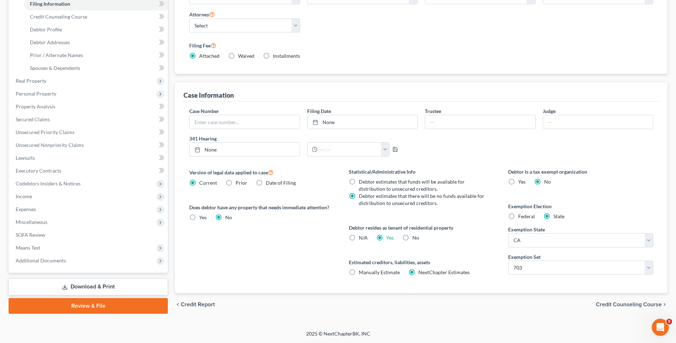
click at [614, 304] on span "Credit Counseling Course" at bounding box center [628, 304] width 66 height 6
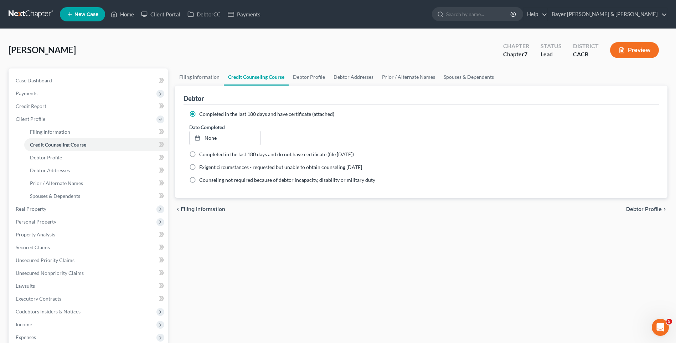
click at [639, 207] on span "Debtor Profile" at bounding box center [644, 209] width 36 height 6
select select "1"
select select "2"
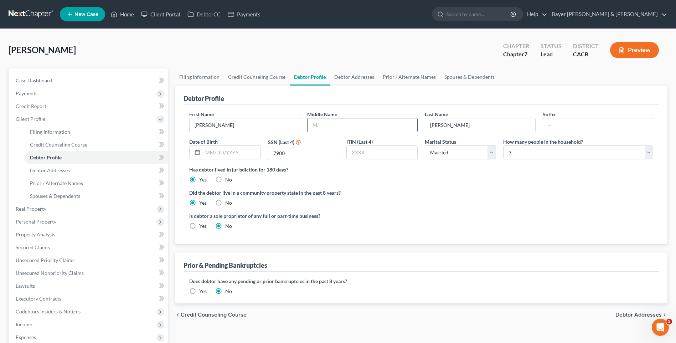
click at [322, 127] on input "text" at bounding box center [362, 125] width 110 height 14
type input "Herzain"
click at [396, 79] on link "Prior / Alternate Names" at bounding box center [409, 76] width 62 height 17
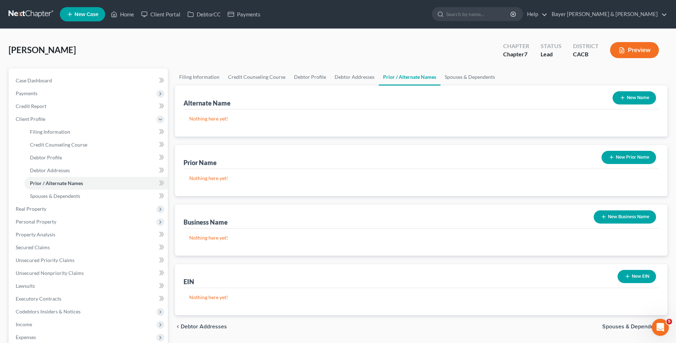
drag, startPoint x: 637, startPoint y: 95, endPoint x: 573, endPoint y: 103, distance: 65.2
click at [637, 96] on button "New Name" at bounding box center [633, 97] width 43 height 13
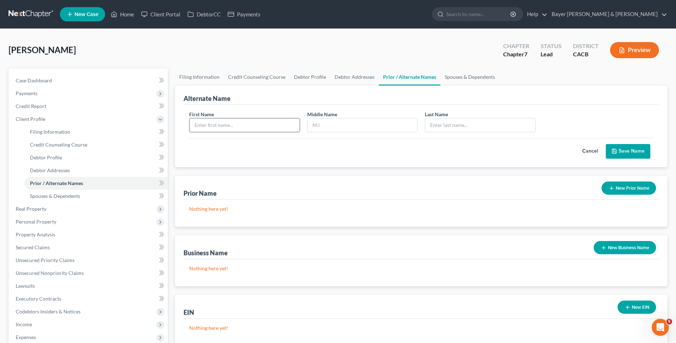
click at [193, 124] on input "text" at bounding box center [244, 125] width 110 height 14
type input "[PERSON_NAME]"
click at [333, 125] on input "text" at bounding box center [362, 125] width 110 height 14
type input "H"
click at [453, 124] on input "text" at bounding box center [480, 125] width 110 height 14
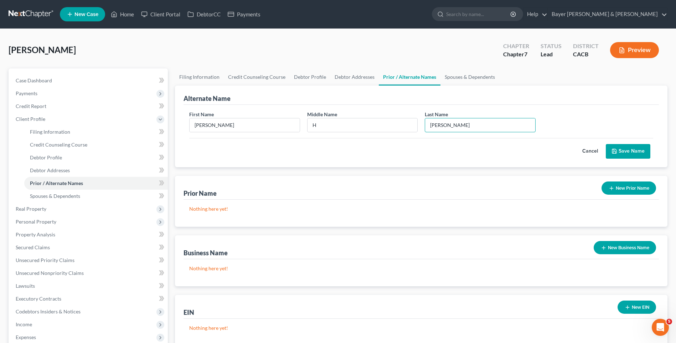
type input "[PERSON_NAME]"
click at [618, 154] on button "Save Name" at bounding box center [627, 151] width 45 height 15
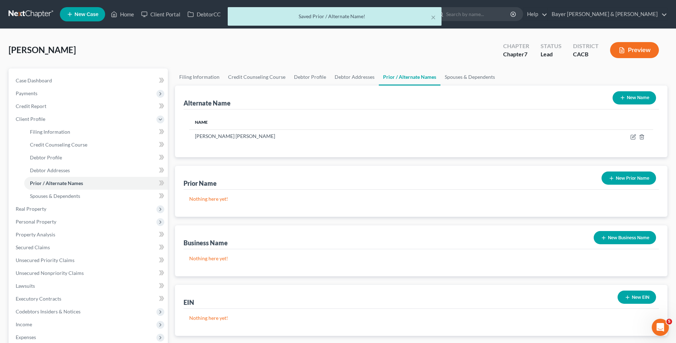
click at [626, 98] on button "New Name" at bounding box center [633, 97] width 43 height 13
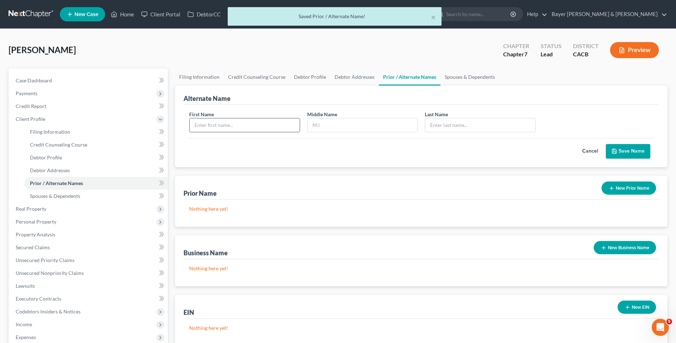
click at [287, 125] on input "text" at bounding box center [244, 125] width 110 height 14
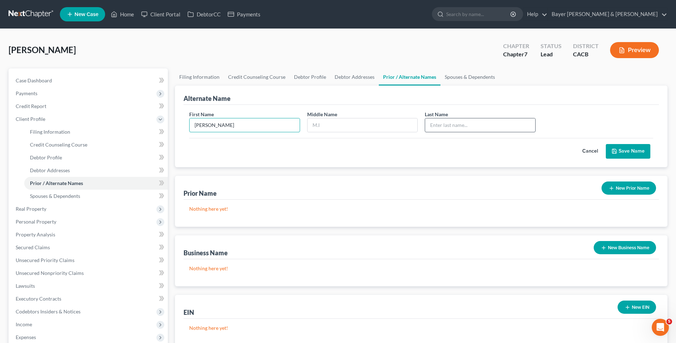
type input "[PERSON_NAME]"
click at [442, 128] on input "text" at bounding box center [480, 125] width 110 height 14
type input "[PERSON_NAME]"
type input "H"
click at [630, 152] on button "Save Name" at bounding box center [627, 151] width 45 height 15
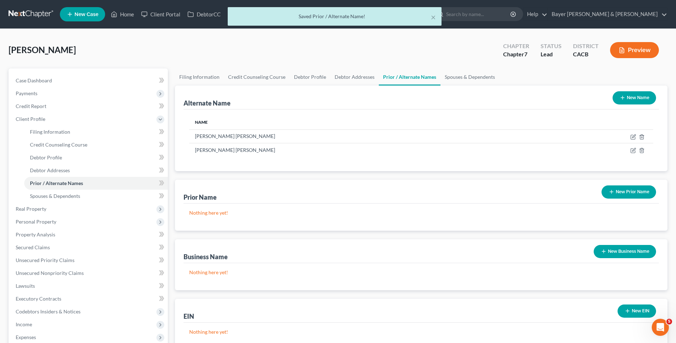
scroll to position [126, 0]
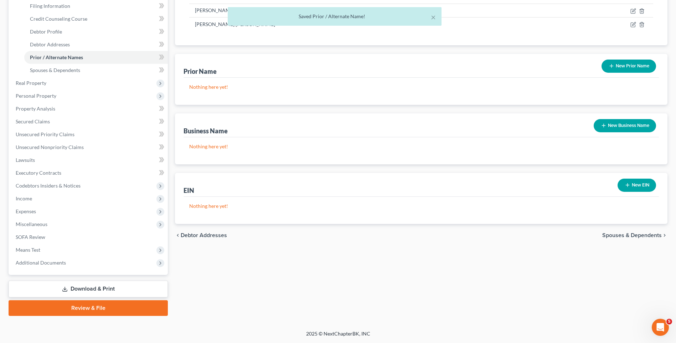
click at [618, 236] on span "Spouses & Dependents" at bounding box center [631, 235] width 59 height 6
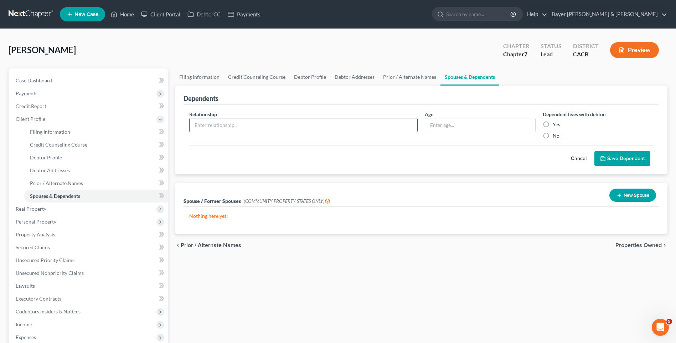
click at [274, 125] on input "text" at bounding box center [303, 125] width 228 height 14
type input "Spouse"
click at [552, 123] on label "Yes" at bounding box center [555, 124] width 7 height 7
click at [555, 123] on input "Yes" at bounding box center [557, 123] width 5 height 5
radio input "true"
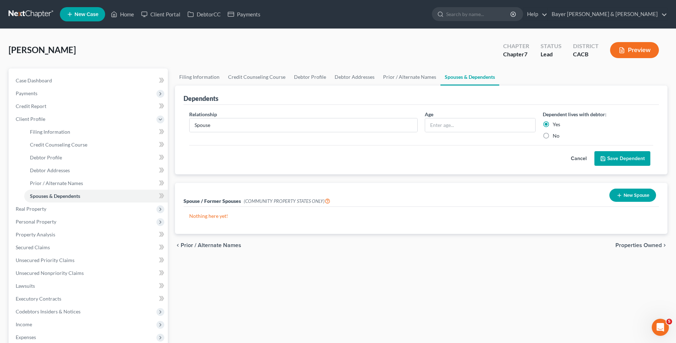
click at [618, 158] on button "Save Dependent" at bounding box center [622, 158] width 56 height 15
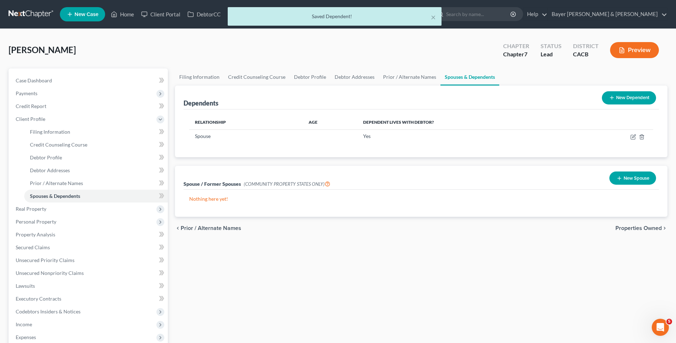
click at [628, 95] on button "New Dependent" at bounding box center [628, 97] width 54 height 13
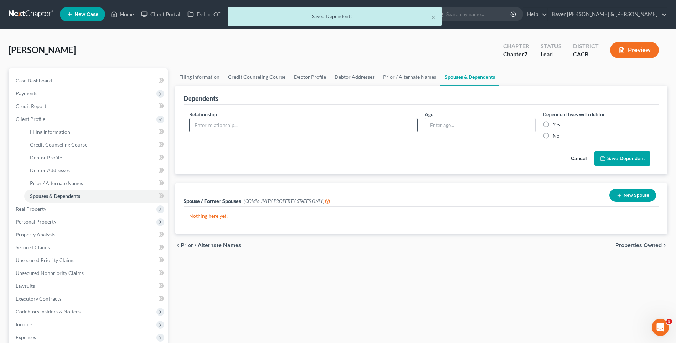
click at [267, 126] on input "text" at bounding box center [303, 125] width 228 height 14
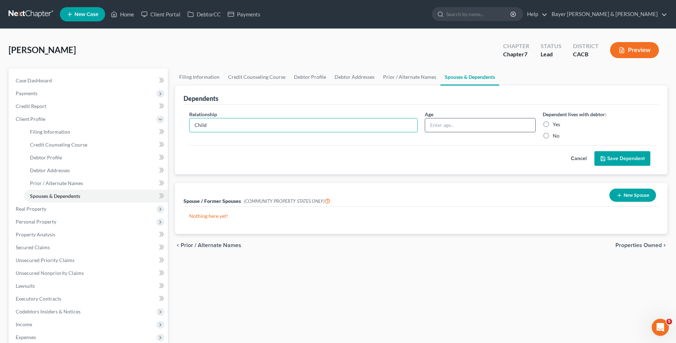
type input "Child"
click at [450, 128] on input "text" at bounding box center [480, 125] width 110 height 14
type input "O"
type input "Two months"
click at [552, 125] on label "Yes" at bounding box center [555, 124] width 7 height 7
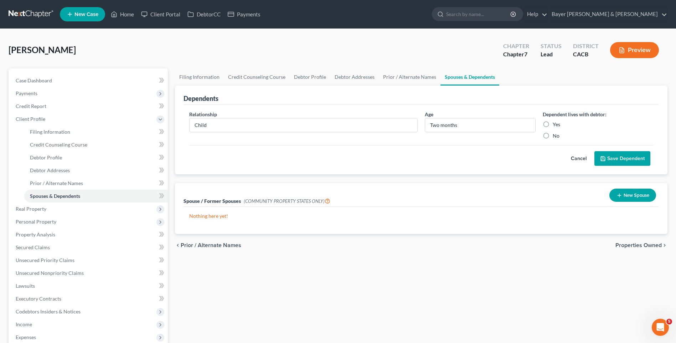
click at [555, 125] on input "Yes" at bounding box center [557, 123] width 5 height 5
radio input "true"
click at [604, 161] on icon "submit" at bounding box center [603, 159] width 6 height 6
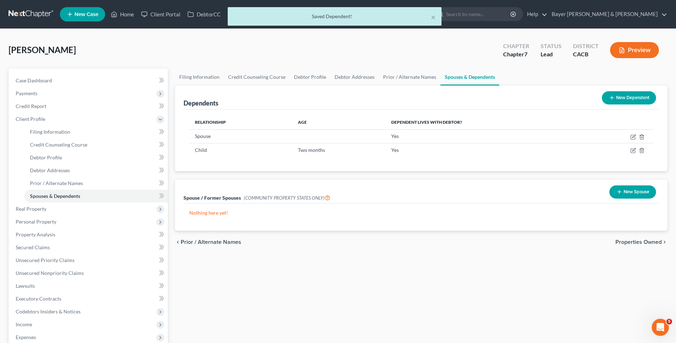
click at [646, 242] on span "Properties Owned" at bounding box center [638, 242] width 46 height 6
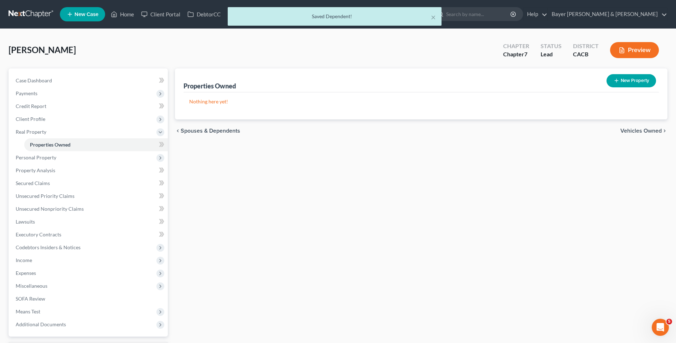
click at [637, 131] on span "Vehicles Owned" at bounding box center [640, 131] width 41 height 6
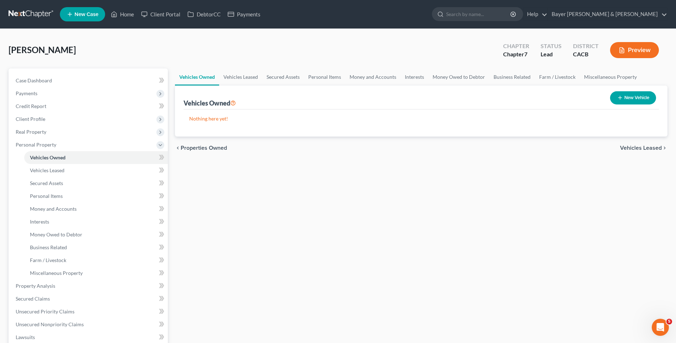
click at [645, 97] on button "New Vehicle" at bounding box center [633, 97] width 46 height 13
select select "0"
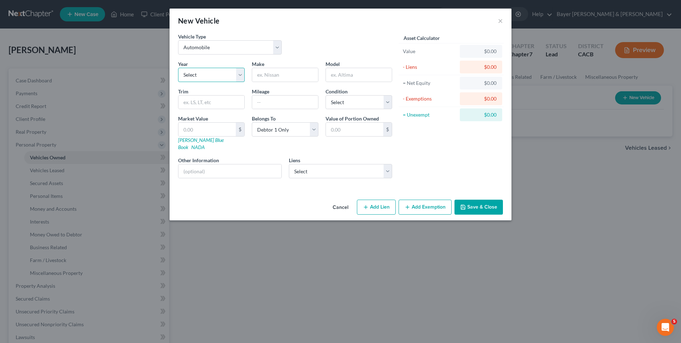
click at [241, 74] on select "Select 2026 2025 2024 2023 2022 2021 2020 2019 2018 2017 2016 2015 2014 2013 20…" at bounding box center [211, 75] width 67 height 14
select select "2"
click at [178, 68] on select "Select 2026 2025 2024 2023 2022 2021 2020 2019 2018 2017 2016 2015 2014 2013 20…" at bounding box center [211, 75] width 67 height 14
click at [263, 73] on input "text" at bounding box center [285, 75] width 66 height 14
type input "Tesla"
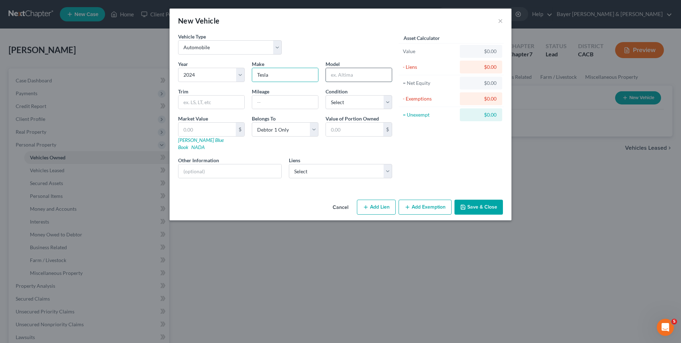
click at [346, 77] on input "text" at bounding box center [359, 75] width 66 height 14
type input "Model 3"
click at [374, 202] on button "Add Lien" at bounding box center [376, 206] width 39 height 15
select select "0"
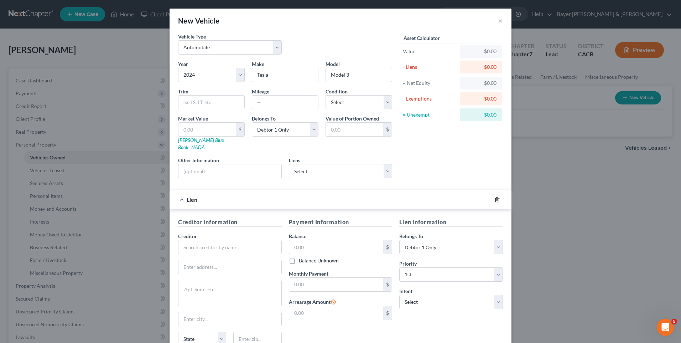
click at [495, 197] on icon "button" at bounding box center [497, 200] width 6 height 6
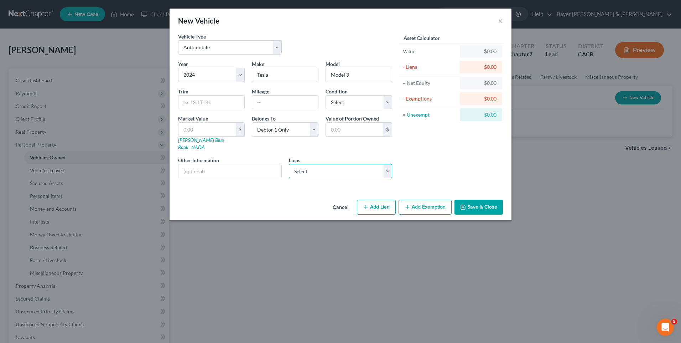
click at [389, 164] on select "Select Sbna - $38,206.00" at bounding box center [341, 171] width 104 height 14
select select "45"
select select "0"
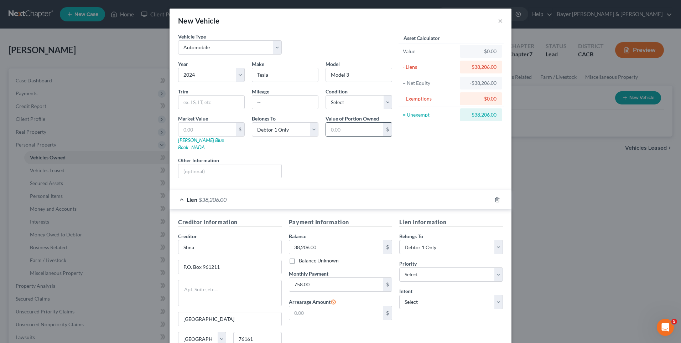
click at [338, 129] on input "text" at bounding box center [354, 130] width 57 height 14
type input "38,000"
click at [355, 156] on div "Liens Select" at bounding box center [340, 167] width 111 height 22
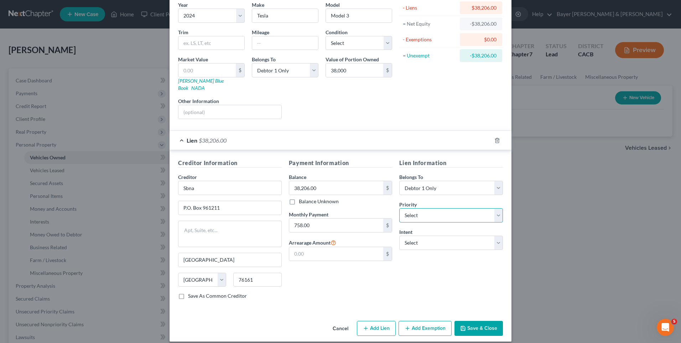
click at [416, 208] on select "Select 1st 2nd 3rd 4th 5th 6th 7th 8th 9th 10th 11th 12th 13th 14th 15th 16th 1…" at bounding box center [451, 215] width 104 height 14
select select "0"
click at [399, 208] on select "Select 1st 2nd 3rd 4th 5th 6th 7th 8th 9th 10th 11th 12th 13th 14th 15th 16th 1…" at bounding box center [451, 215] width 104 height 14
click at [430, 235] on select "Select Surrender Redeem Reaffirm Avoid Other" at bounding box center [451, 242] width 104 height 14
select select "2"
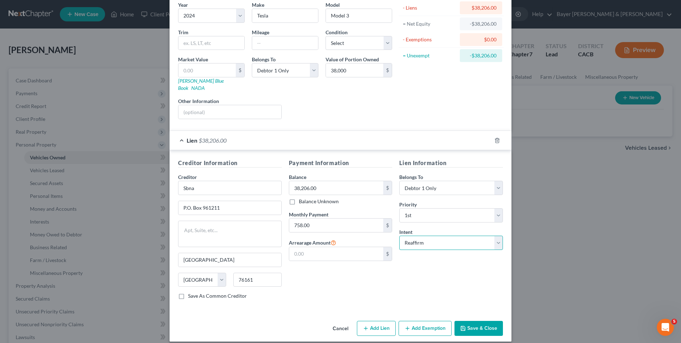
click at [399, 235] on select "Select Surrender Redeem Reaffirm Avoid Other" at bounding box center [451, 242] width 104 height 14
click at [485, 321] on button "Save & Close" at bounding box center [478, 328] width 48 height 15
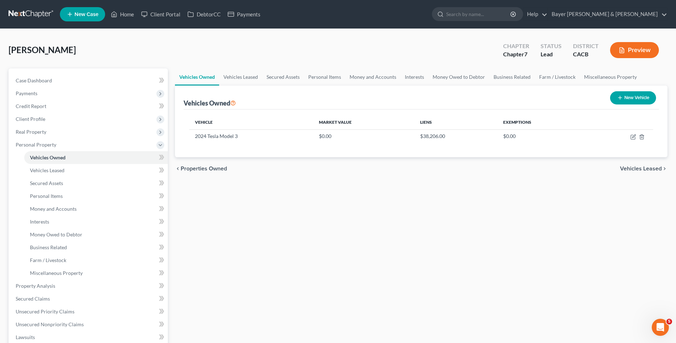
click at [646, 169] on span "Vehicles Leased" at bounding box center [641, 169] width 42 height 6
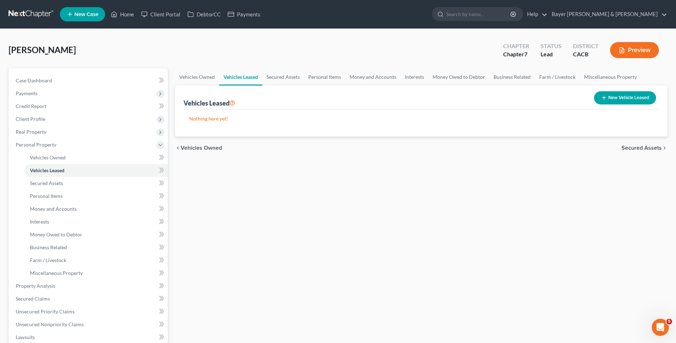
click at [635, 147] on span "Secured Assets" at bounding box center [641, 148] width 40 height 6
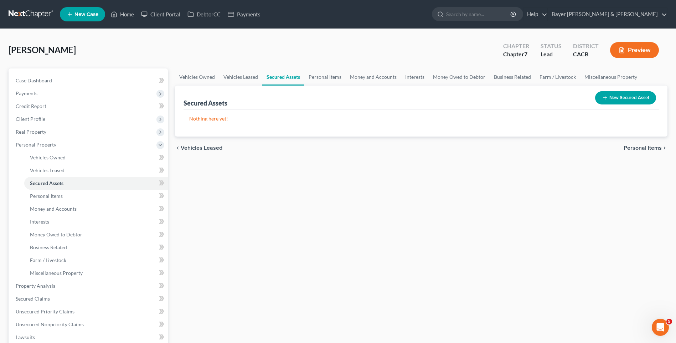
click at [632, 146] on span "Personal Items" at bounding box center [642, 148] width 38 height 6
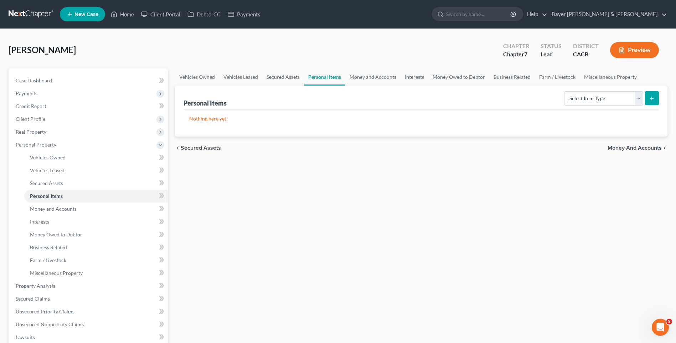
click at [652, 98] on icon "submit" at bounding box center [652, 98] width 6 height 6
click at [640, 97] on select "Select Item Type Clothing Collectibles Of Value Electronics Firearms Household …" at bounding box center [603, 98] width 79 height 14
select select "clothing"
click at [564, 91] on select "Select Item Type Clothing Collectibles Of Value Electronics Firearms Household …" at bounding box center [603, 98] width 79 height 14
click at [653, 95] on button "submit" at bounding box center [652, 98] width 14 height 14
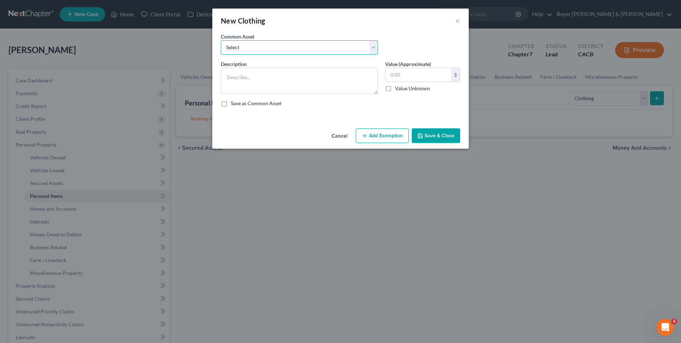
click at [247, 50] on select "Select Clothing" at bounding box center [299, 47] width 157 height 14
select select "0"
click at [221, 40] on select "Select Clothing" at bounding box center [299, 47] width 157 height 14
type textarea "Clothing"
type input "400"
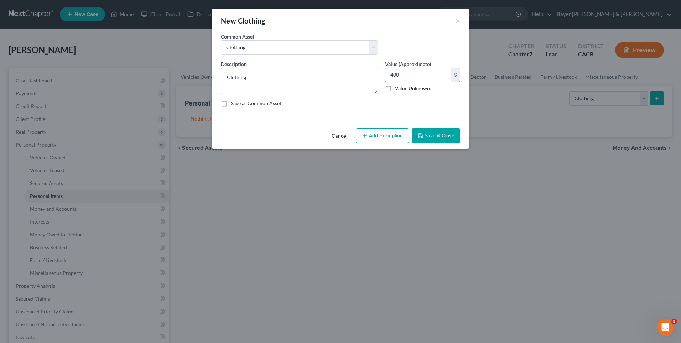
click at [377, 136] on button "Add Exemption" at bounding box center [382, 135] width 53 height 15
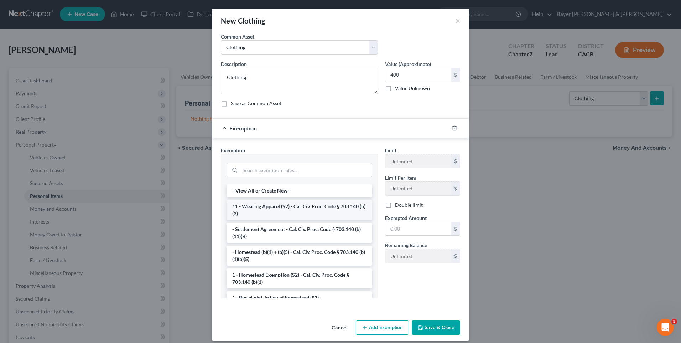
click at [278, 208] on li "11 - Wearing Apparel (S2) - Cal. Civ. Proc. Code § 703.140 (b)(3)" at bounding box center [299, 210] width 146 height 20
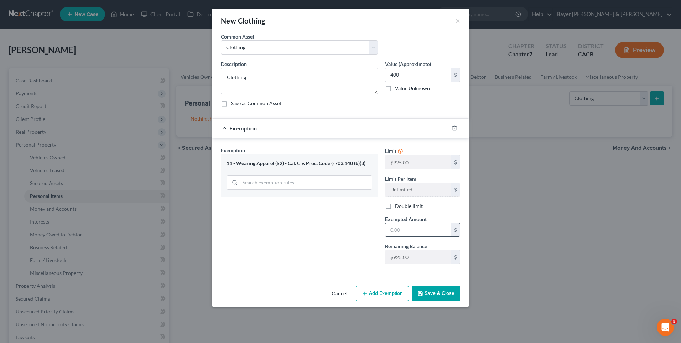
click at [404, 227] on input "text" at bounding box center [418, 230] width 66 height 14
type input "400"
drag, startPoint x: 438, startPoint y: 291, endPoint x: 437, endPoint y: 274, distance: 17.1
click at [440, 285] on div "Cancel Add Exemption Save & Close" at bounding box center [340, 295] width 256 height 24
click at [439, 292] on button "Save & Close" at bounding box center [436, 293] width 48 height 15
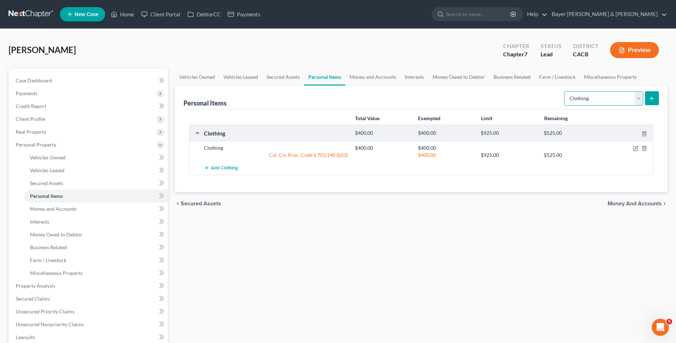
click at [640, 94] on select "Select Item Type Clothing Collectibles Of Value Electronics Firearms Household …" at bounding box center [603, 98] width 79 height 14
select select "household_goods"
click at [564, 91] on select "Select Item Type Clothing Collectibles Of Value Electronics Firearms Household …" at bounding box center [603, 98] width 79 height 14
click at [654, 98] on icon "submit" at bounding box center [652, 98] width 6 height 6
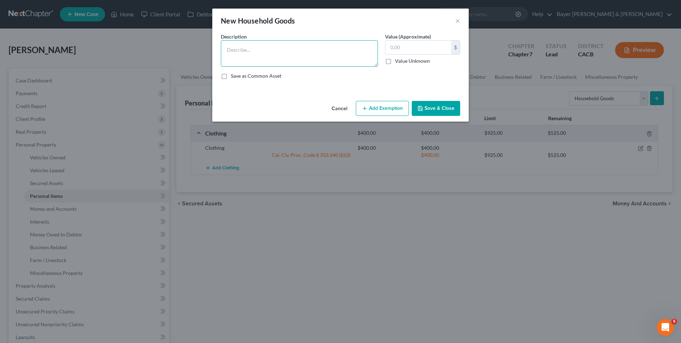
click at [231, 49] on textarea at bounding box center [299, 53] width 157 height 26
type textarea "Household goods and furnishings"
drag, startPoint x: 399, startPoint y: 47, endPoint x: 401, endPoint y: 45, distance: 3.8
click at [401, 45] on input "text" at bounding box center [418, 48] width 66 height 14
type input "800"
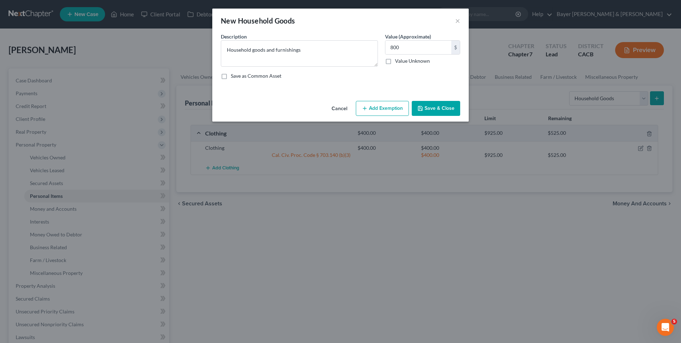
click at [379, 107] on button "Add Exemption" at bounding box center [382, 108] width 53 height 15
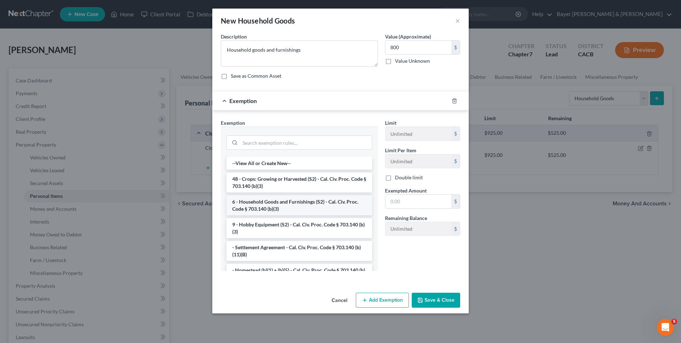
click at [293, 200] on li "6 - Household Goods and Furnishings (S2) - Cal. Civ. Proc. Code § 703.140 (b)(3)" at bounding box center [299, 205] width 146 height 20
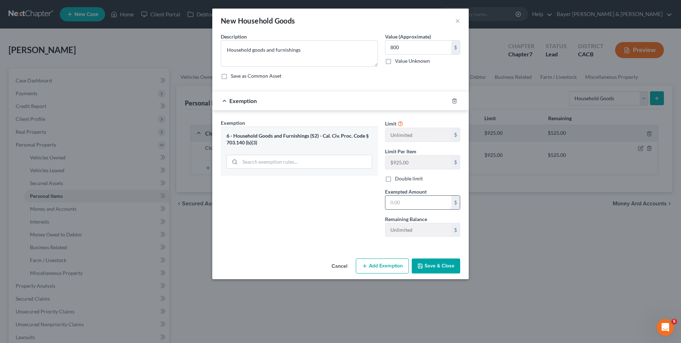
click at [416, 202] on input "text" at bounding box center [418, 203] width 66 height 14
type input "800"
click at [438, 267] on button "Save & Close" at bounding box center [436, 265] width 48 height 15
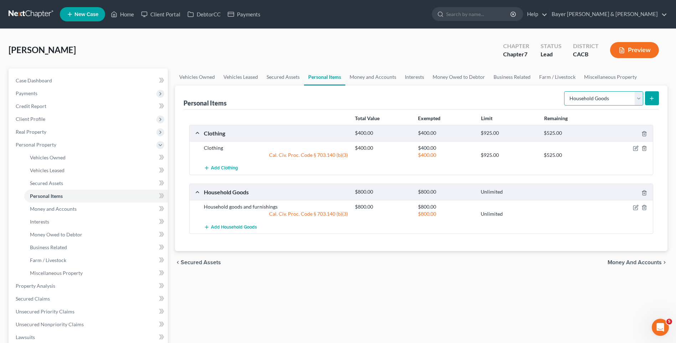
click at [641, 99] on select "Select Item Type Clothing Collectibles Of Value Electronics Firearms Household …" at bounding box center [603, 98] width 79 height 14
select select "electronics"
click at [564, 91] on select "Select Item Type Clothing Collectibles Of Value Electronics Firearms Household …" at bounding box center [603, 98] width 79 height 14
click at [647, 95] on button "submit" at bounding box center [652, 98] width 14 height 14
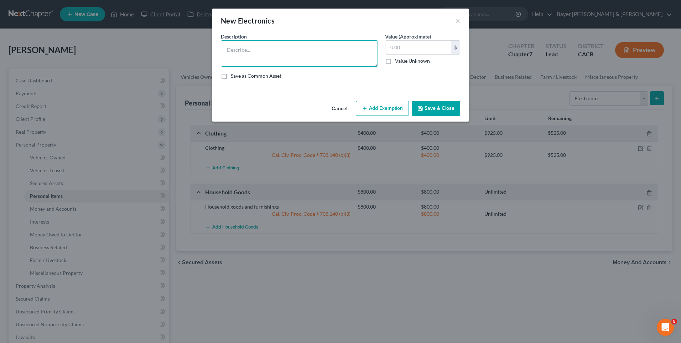
click at [232, 46] on textarea at bounding box center [299, 53] width 157 height 26
type textarea "TV $500 IPhone $550 Nikon camaera $200"
click at [406, 46] on input "text" at bounding box center [418, 48] width 66 height 14
type input "1,250"
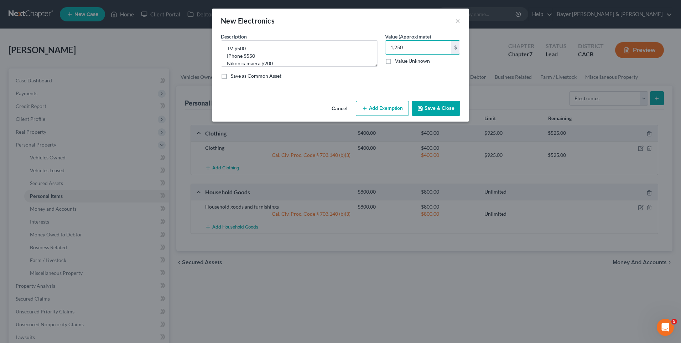
click at [381, 108] on button "Add Exemption" at bounding box center [382, 108] width 53 height 15
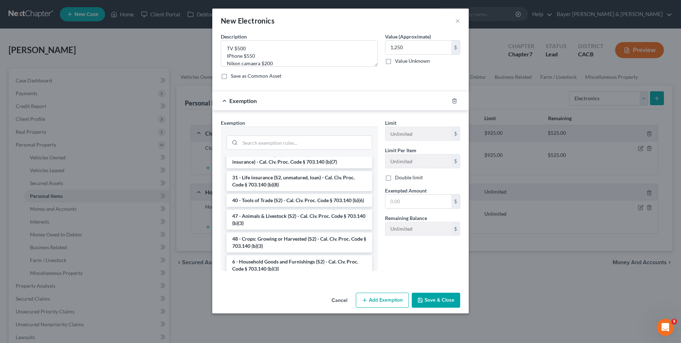
scroll to position [570, 0]
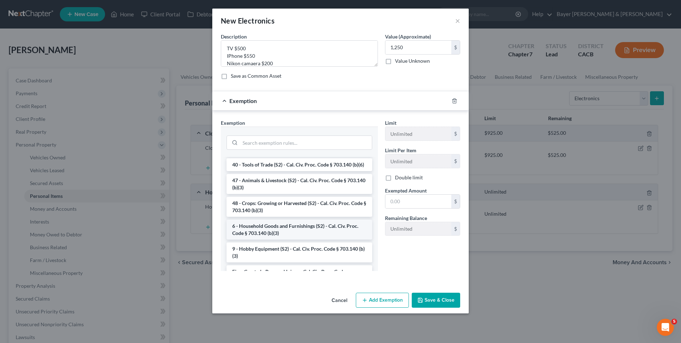
click at [285, 239] on li "6 - Household Goods and Furnishings (S2) - Cal. Civ. Proc. Code § 703.140 (b)(3)" at bounding box center [299, 229] width 146 height 20
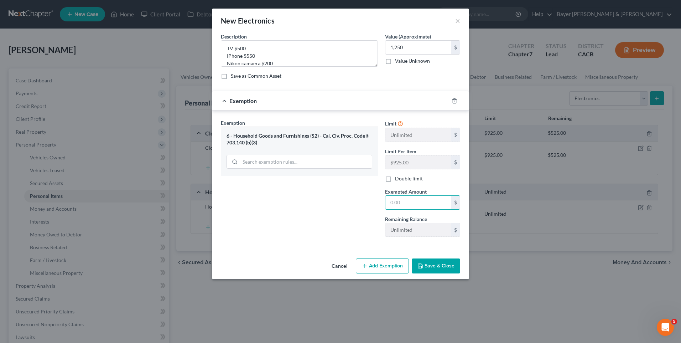
drag, startPoint x: 392, startPoint y: 200, endPoint x: 375, endPoint y: 205, distance: 17.4
click at [392, 201] on input "text" at bounding box center [418, 203] width 66 height 14
type input "1,250"
drag, startPoint x: 428, startPoint y: 265, endPoint x: 426, endPoint y: 256, distance: 9.6
click at [428, 264] on button "Save & Close" at bounding box center [436, 265] width 48 height 15
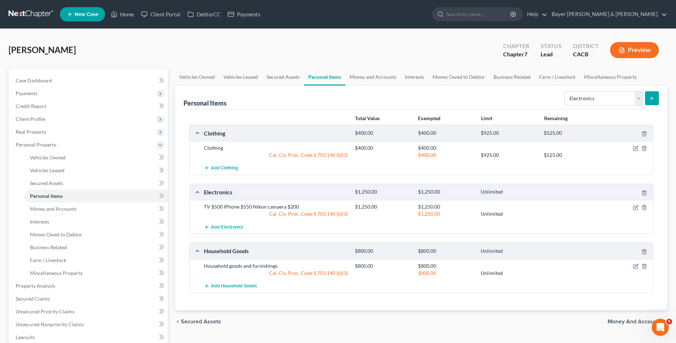
click at [615, 322] on span "Money and Accounts" at bounding box center [634, 321] width 54 height 6
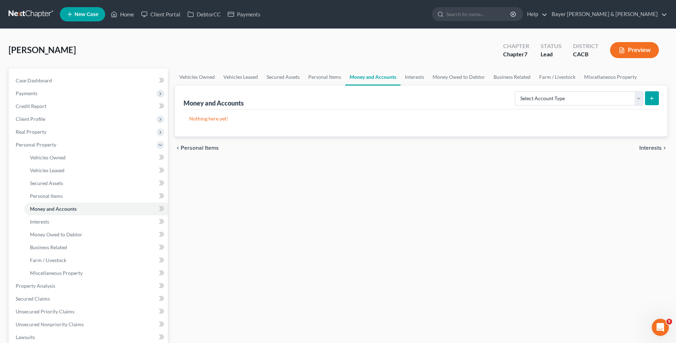
click at [650, 96] on icon "submit" at bounding box center [652, 98] width 6 height 6
click at [637, 98] on select "Select Account Type Brokerage Cash on Hand Certificates of Deposit Checking Acc…" at bounding box center [579, 98] width 128 height 14
select select "checking"
click at [516, 91] on select "Select Account Type Brokerage Cash on Hand Certificates of Deposit Checking Acc…" at bounding box center [579, 98] width 128 height 14
click at [653, 95] on icon "submit" at bounding box center [652, 98] width 6 height 6
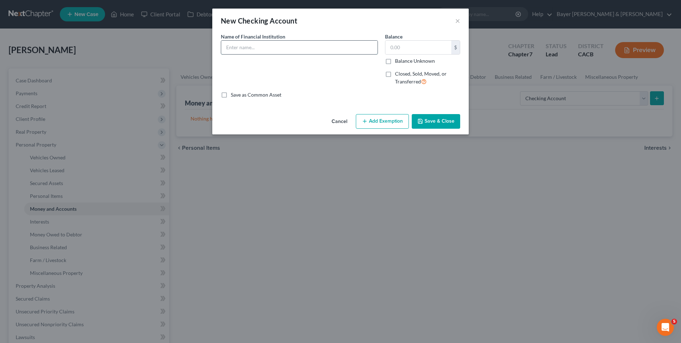
click at [261, 49] on input "text" at bounding box center [299, 48] width 156 height 14
drag, startPoint x: 276, startPoint y: 47, endPoint x: 181, endPoint y: 43, distance: 94.8
click at [182, 42] on div "New Checking Account × An exemption set must first be selected from the Filing …" at bounding box center [340, 171] width 681 height 343
type input "[PERSON_NAME] Fargo"
click at [397, 49] on input "text" at bounding box center [418, 48] width 66 height 14
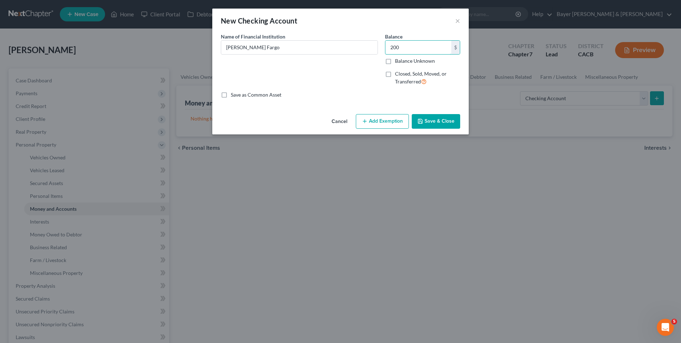
type input "200"
click at [385, 121] on button "Add Exemption" at bounding box center [382, 121] width 53 height 15
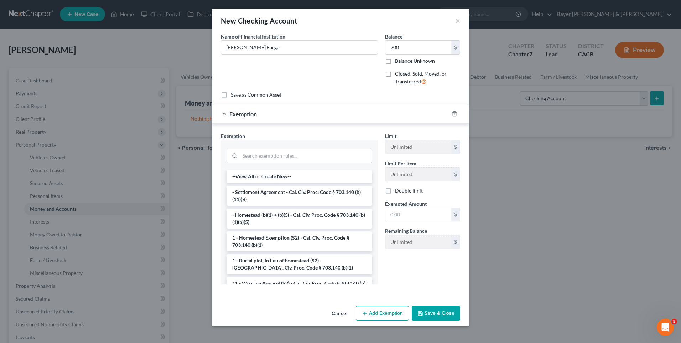
scroll to position [107, 0]
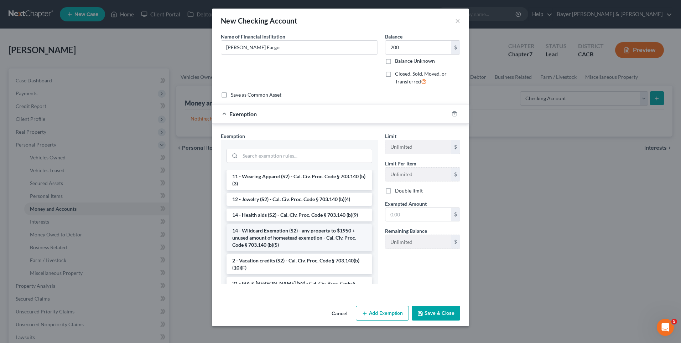
click at [289, 236] on li "14 - Wildcard Exemption (S2) - any property to $1950 + unused amount of homeste…" at bounding box center [299, 237] width 146 height 27
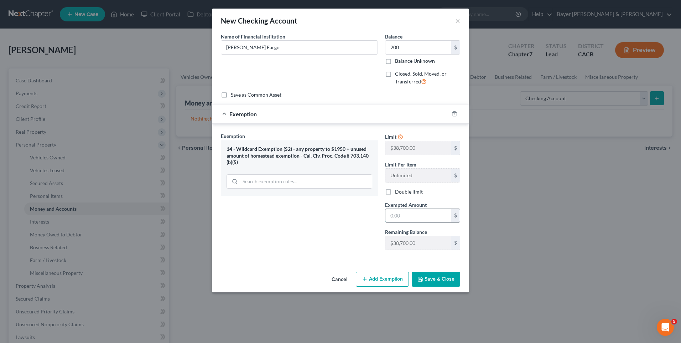
click at [396, 217] on input "text" at bounding box center [418, 216] width 66 height 14
type input "200"
drag, startPoint x: 443, startPoint y: 277, endPoint x: 437, endPoint y: 273, distance: 7.0
click at [442, 276] on button "Save & Close" at bounding box center [436, 278] width 48 height 15
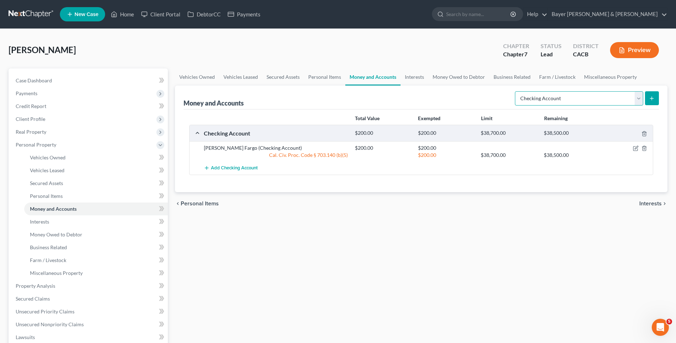
click at [637, 100] on select "Select Account Type Brokerage Cash on Hand Certificates of Deposit Checking Acc…" at bounding box center [579, 98] width 128 height 14
select select "savings"
click at [516, 91] on select "Select Account Type Brokerage Cash on Hand Certificates of Deposit Checking Acc…" at bounding box center [579, 98] width 128 height 14
click at [650, 93] on button "submit" at bounding box center [652, 98] width 14 height 14
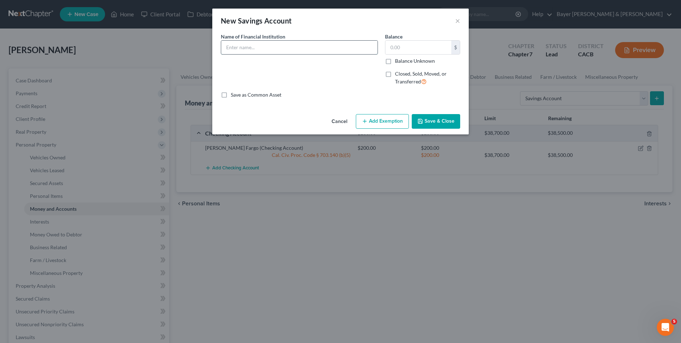
click at [240, 47] on input "text" at bounding box center [299, 48] width 156 height 14
type input "[PERSON_NAME] Fargo"
click at [413, 48] on input "text" at bounding box center [418, 48] width 66 height 14
type input "190"
click at [389, 120] on button "Add Exemption" at bounding box center [382, 121] width 53 height 15
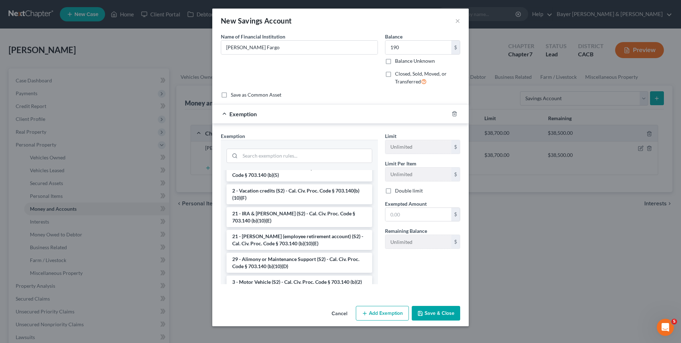
scroll to position [105, 0]
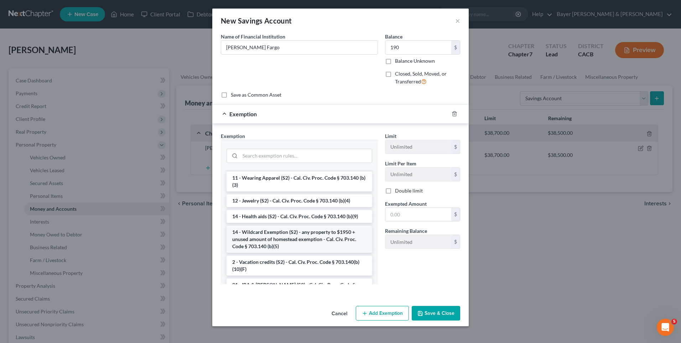
click at [265, 236] on li "14 - Wildcard Exemption (S2) - any property to $1950 + unused amount of homeste…" at bounding box center [299, 238] width 146 height 27
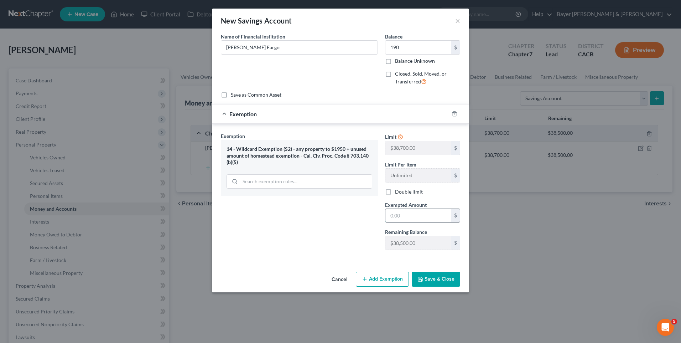
click at [417, 215] on input "text" at bounding box center [418, 216] width 66 height 14
type input "190"
click at [364, 234] on div "Exemption Set must be selected for CA. Exemption * 14 - Wildcard Exemption (S2)…" at bounding box center [299, 193] width 164 height 123
click at [371, 274] on button "Add Exemption" at bounding box center [382, 278] width 53 height 15
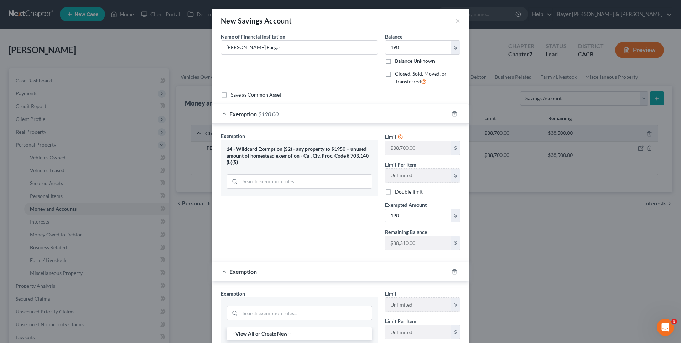
click at [297, 148] on div "14 - Wildcard Exemption (S2) - any property to $1950 + unused amount of homeste…" at bounding box center [299, 156] width 146 height 20
click at [304, 153] on div "14 - Wildcard Exemption (S2) - any property to $1950 + unused amount of homeste…" at bounding box center [299, 156] width 146 height 20
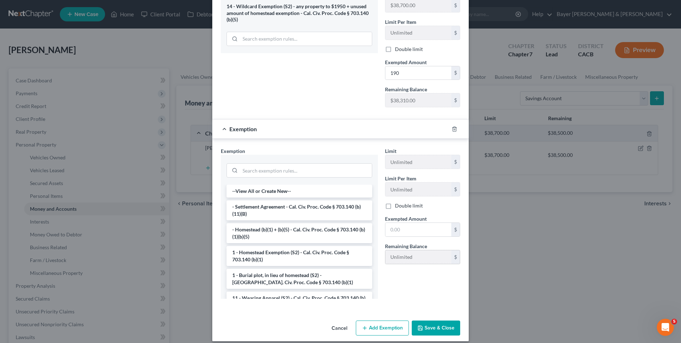
scroll to position [149, 0]
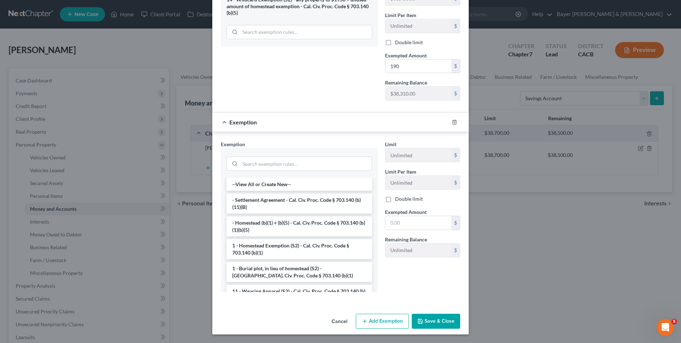
drag, startPoint x: 422, startPoint y: 317, endPoint x: 416, endPoint y: 314, distance: 7.0
click at [422, 317] on button "Save & Close" at bounding box center [436, 320] width 48 height 15
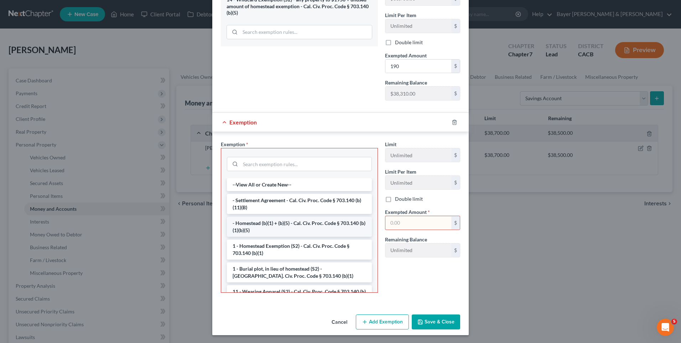
scroll to position [107, 0]
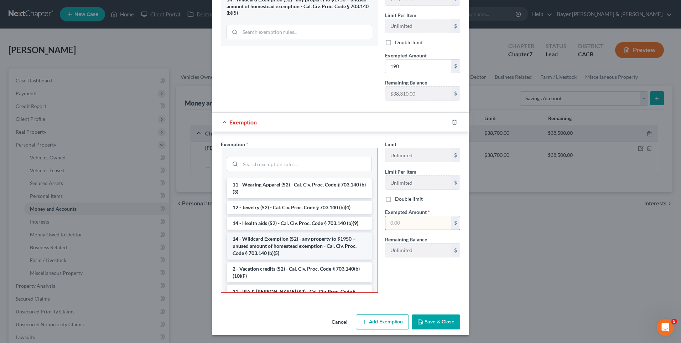
click at [311, 246] on li "14 - Wildcard Exemption (S2) - any property to $1950 + unused amount of homeste…" at bounding box center [299, 245] width 145 height 27
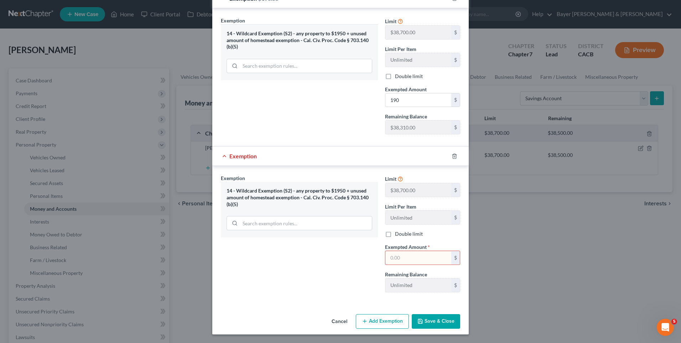
scroll to position [115, 0]
click at [408, 256] on input "text" at bounding box center [418, 258] width 66 height 14
type input "190"
drag, startPoint x: 430, startPoint y: 323, endPoint x: 418, endPoint y: 297, distance: 28.7
click at [430, 320] on button "Save & Close" at bounding box center [436, 321] width 48 height 15
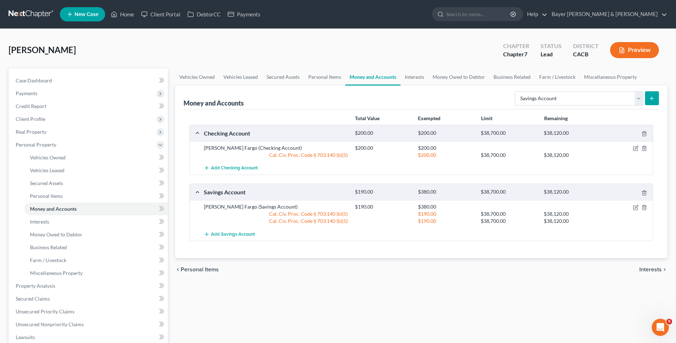
click at [653, 95] on icon "submit" at bounding box center [652, 98] width 6 height 6
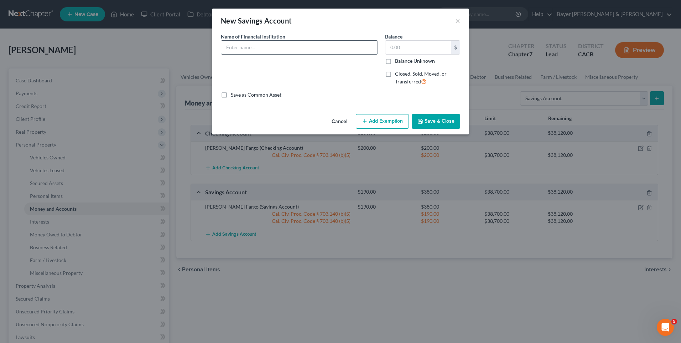
click at [238, 45] on input "text" at bounding box center [299, 48] width 156 height 14
type input "[PERSON_NAME] Fargo"
click at [392, 47] on input "text" at bounding box center [418, 48] width 66 height 14
type input "192"
click at [381, 124] on button "Add Exemption" at bounding box center [382, 121] width 53 height 15
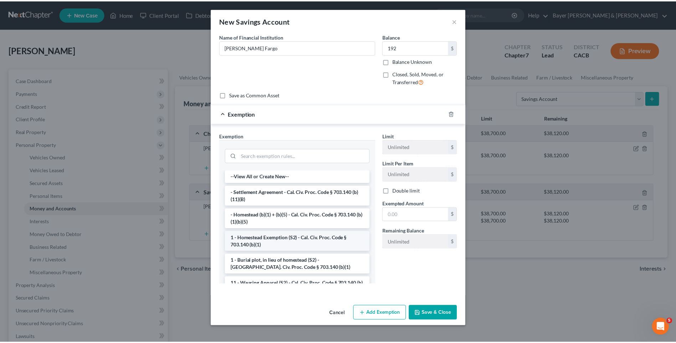
scroll to position [107, 0]
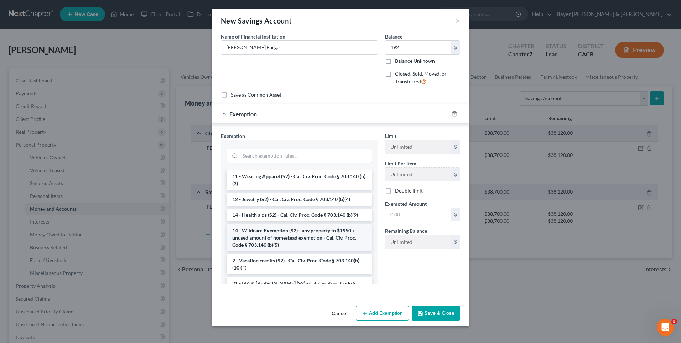
click at [311, 238] on li "14 - Wildcard Exemption (S2) - any property to $1950 + unused amount of homeste…" at bounding box center [299, 237] width 146 height 27
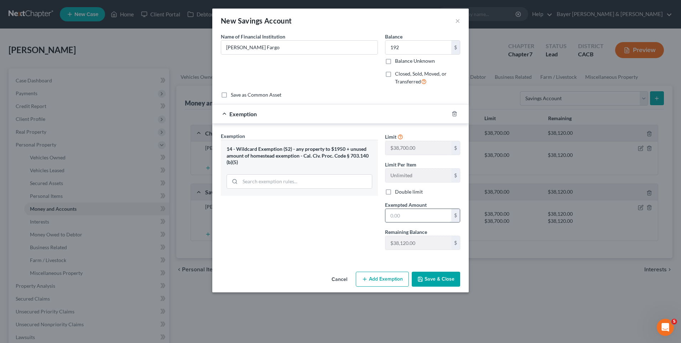
click at [424, 214] on input "text" at bounding box center [418, 216] width 66 height 14
type input "192"
click at [426, 282] on button "Save & Close" at bounding box center [436, 278] width 48 height 15
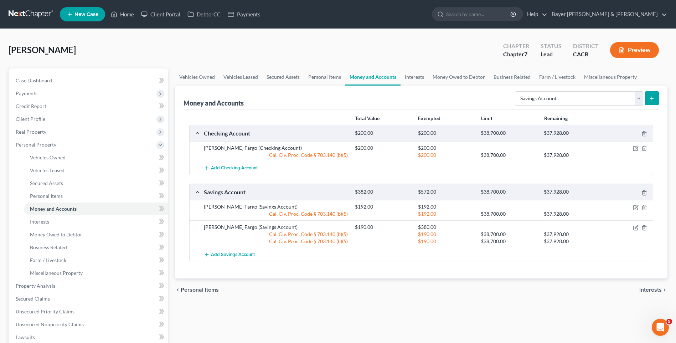
click at [652, 98] on icon "submit" at bounding box center [652, 98] width 6 height 6
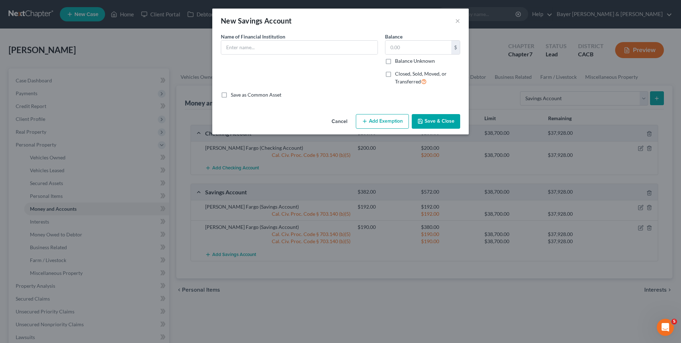
click at [438, 121] on button "Save & Close" at bounding box center [436, 121] width 48 height 15
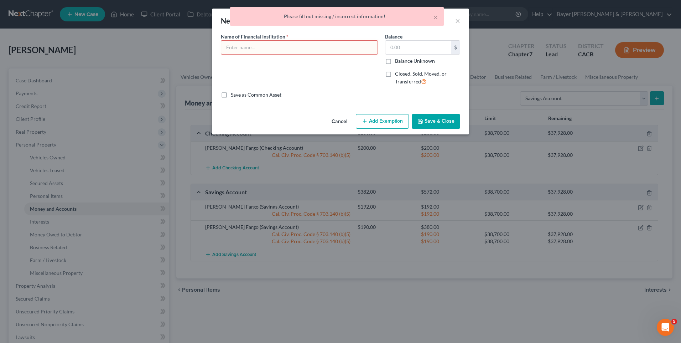
click at [341, 120] on button "Cancel" at bounding box center [339, 122] width 27 height 14
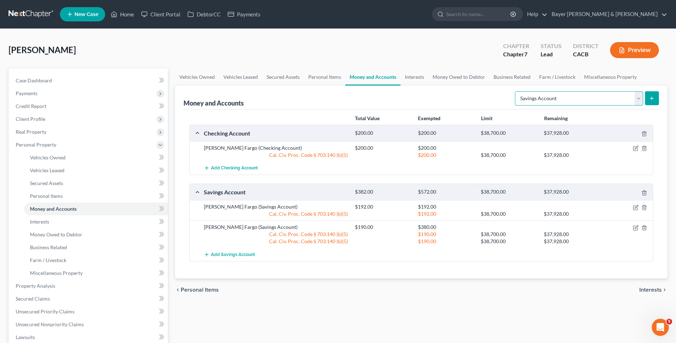
click at [639, 98] on select "Select Account Type Brokerage Cash on Hand Certificates of Deposit Checking Acc…" at bounding box center [579, 98] width 128 height 14
select select "security_deposits"
click at [516, 91] on select "Select Account Type Brokerage Cash on Hand Certificates of Deposit Checking Acc…" at bounding box center [579, 98] width 128 height 14
click at [656, 98] on button "submit" at bounding box center [652, 98] width 14 height 14
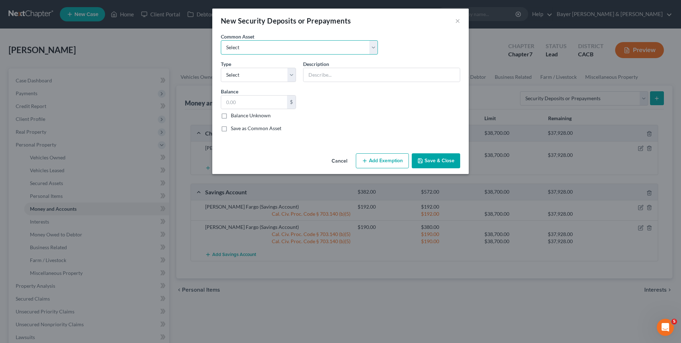
click at [252, 48] on select "Select Utility deposit Deposit with landlord" at bounding box center [299, 47] width 157 height 14
select select "1"
click at [221, 40] on select "Select Utility deposit Deposit with landlord" at bounding box center [299, 47] width 157 height 14
type input "Deposit with landlord"
type input "2,000"
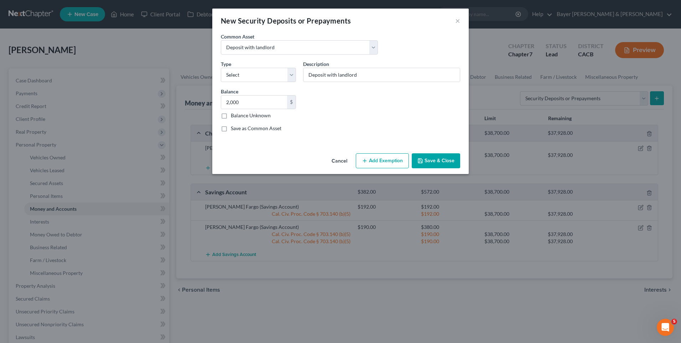
click at [442, 160] on button "Save & Close" at bounding box center [436, 160] width 48 height 15
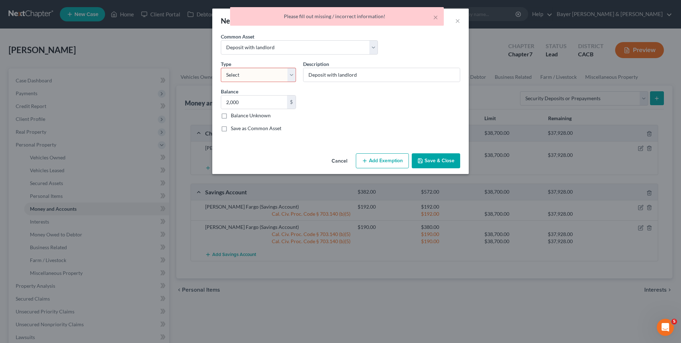
click at [287, 74] on select "Select Electric Gas Heating Oil Security Deposit On Rental Unit Prepaid Rent Te…" at bounding box center [258, 75] width 75 height 14
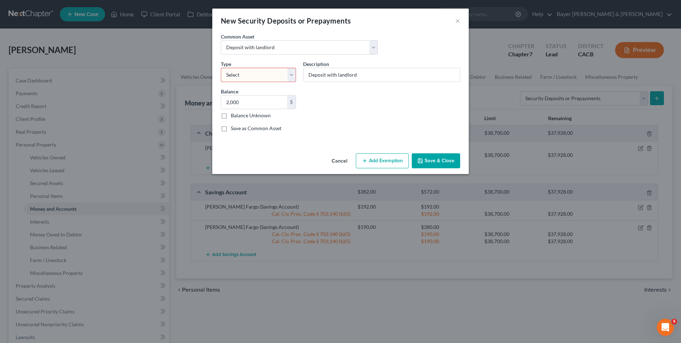
select select "3"
click at [221, 68] on select "Select Electric Gas Heating Oil Security Deposit On Rental Unit Prepaid Rent Te…" at bounding box center [258, 75] width 75 height 14
click at [439, 162] on button "Save & Close" at bounding box center [436, 160] width 48 height 15
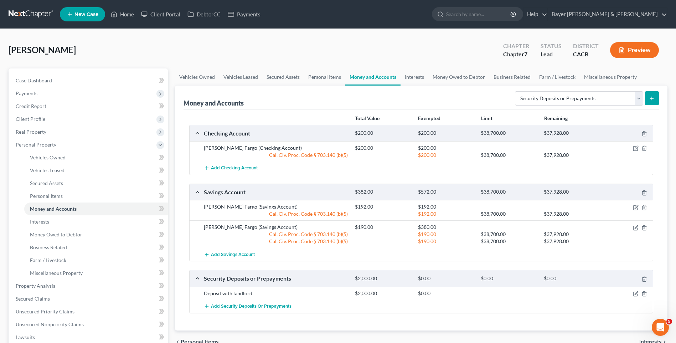
scroll to position [71, 0]
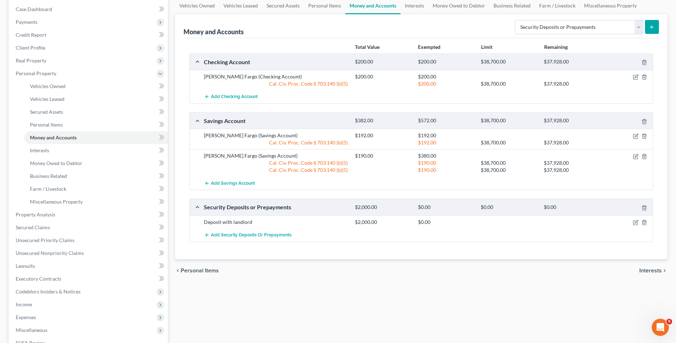
click at [647, 269] on span "Interests" at bounding box center [650, 270] width 22 height 6
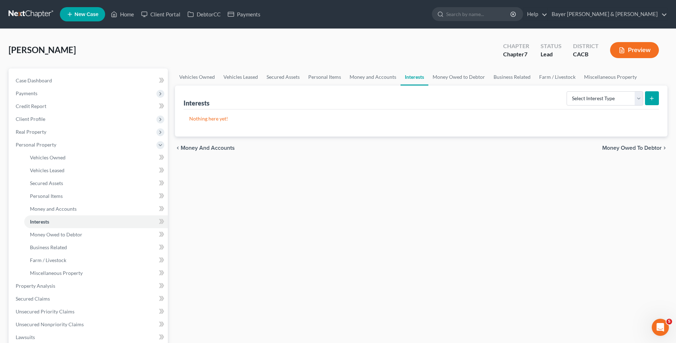
click at [618, 146] on span "Money Owed to Debtor" at bounding box center [631, 148] width 59 height 6
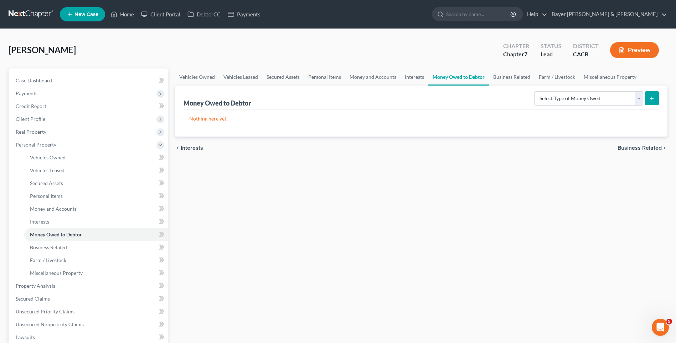
click at [634, 146] on span "Business Related" at bounding box center [639, 148] width 44 height 6
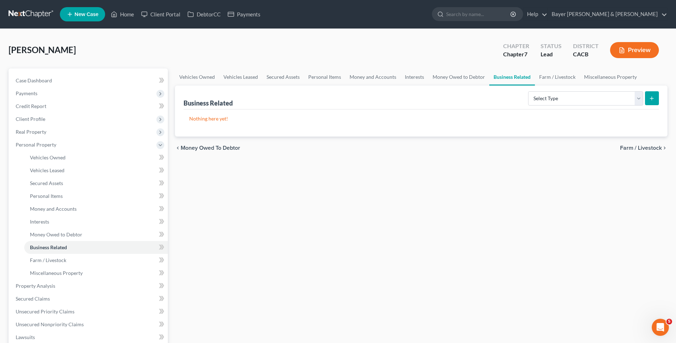
click at [631, 147] on span "Farm / Livestock" at bounding box center [641, 148] width 42 height 6
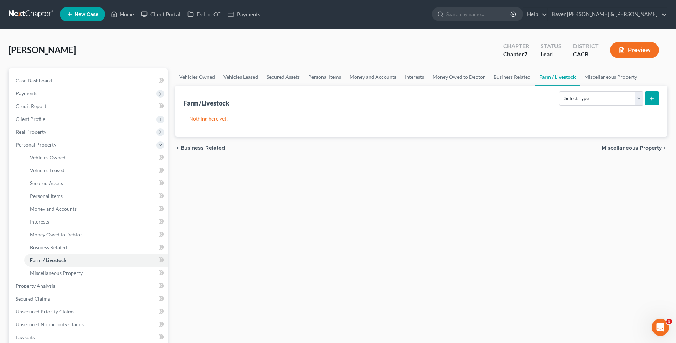
click at [630, 147] on span "Miscellaneous Property" at bounding box center [631, 148] width 60 height 6
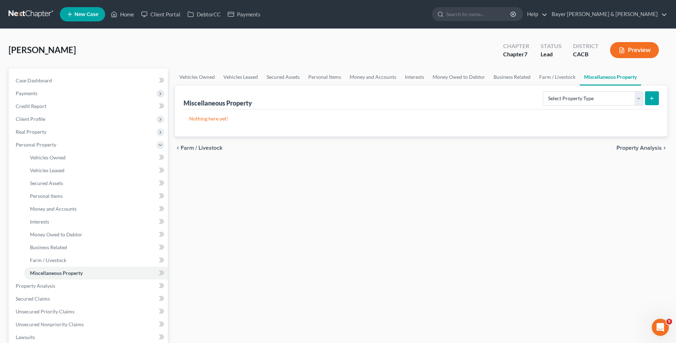
click at [630, 148] on span "Property Analysis" at bounding box center [638, 148] width 45 height 6
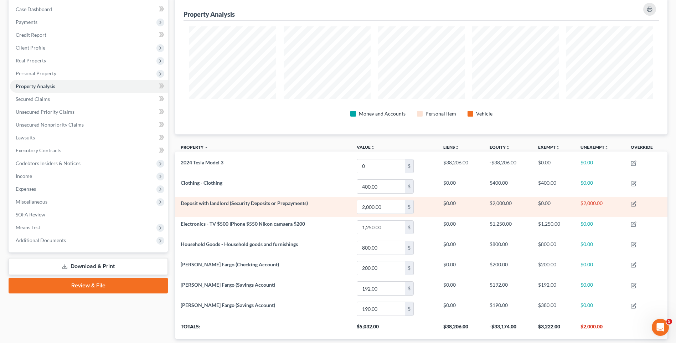
scroll to position [117, 0]
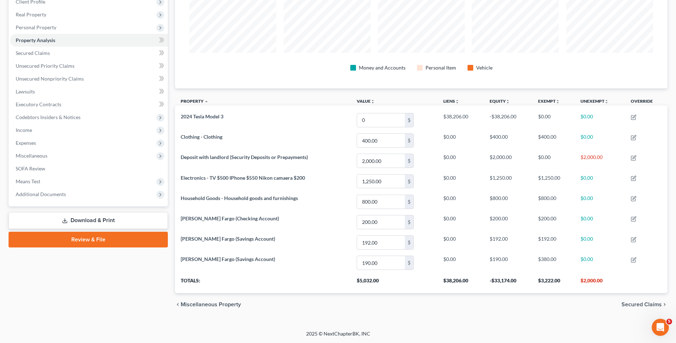
click at [642, 303] on span "Secured Claims" at bounding box center [641, 304] width 40 height 6
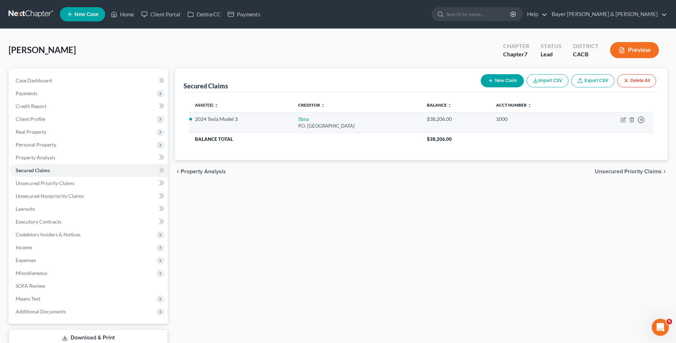
click at [264, 119] on li "2024 Tesla Model 3" at bounding box center [241, 118] width 92 height 7
click at [298, 118] on link "Sbna" at bounding box center [303, 119] width 11 height 6
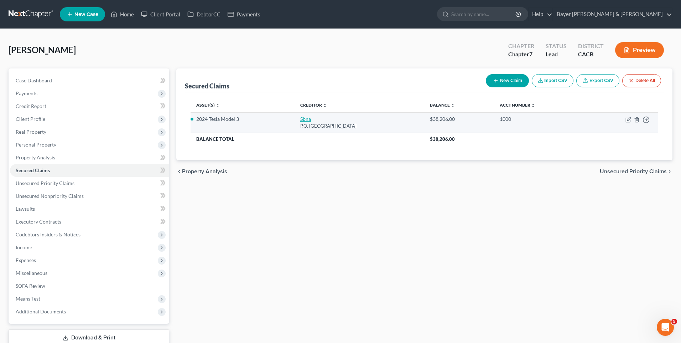
select select "45"
select select "2"
select select "0"
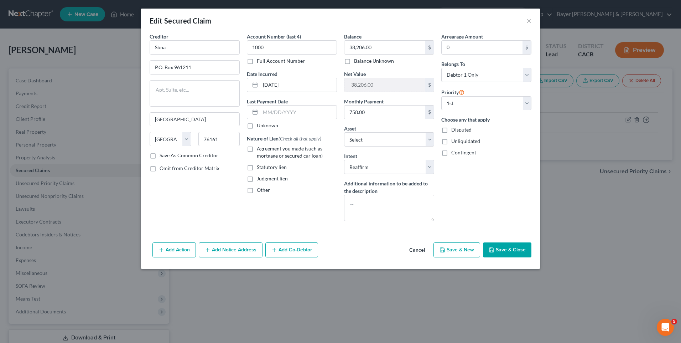
click at [514, 250] on button "Save & Close" at bounding box center [507, 249] width 48 height 15
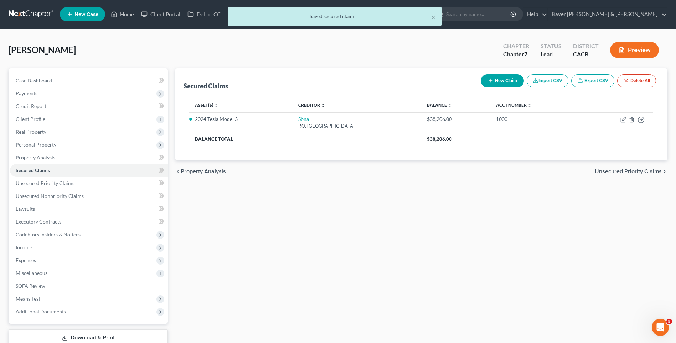
click at [636, 170] on span "Unsecured Priority Claims" at bounding box center [627, 171] width 67 height 6
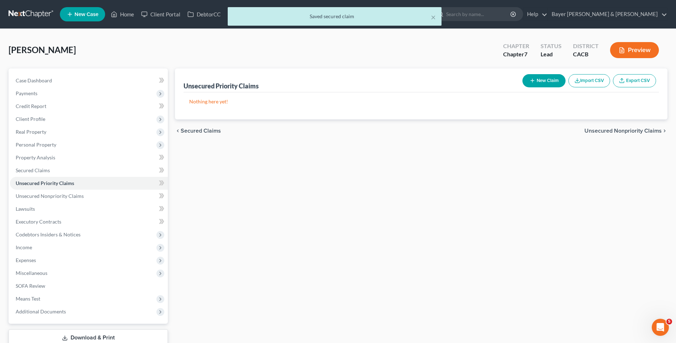
click at [619, 130] on span "Unsecured Nonpriority Claims" at bounding box center [622, 131] width 77 height 6
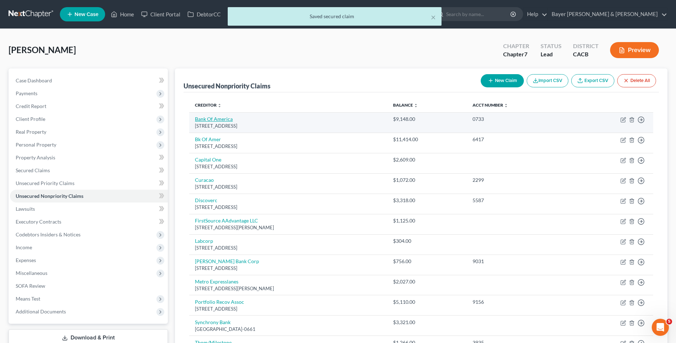
click at [210, 121] on link "Bank Of America" at bounding box center [214, 119] width 38 height 6
select select "7"
select select "2"
select select "0"
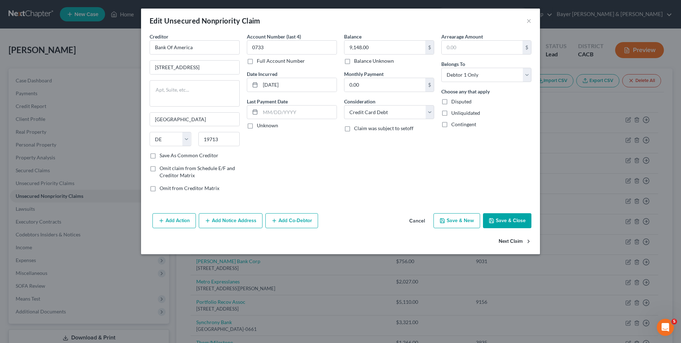
click at [521, 239] on button "Next Claim" at bounding box center [515, 241] width 33 height 15
select select "45"
select select "1"
select select "0"
click at [519, 239] on button "Next Claim" at bounding box center [515, 241] width 33 height 15
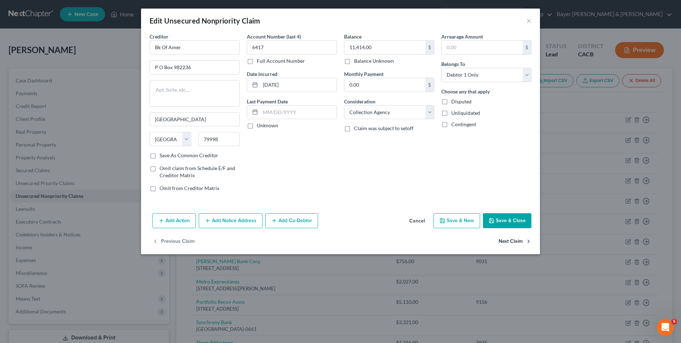
select select "46"
select select "2"
select select "0"
click at [519, 239] on button "Next Claim" at bounding box center [515, 241] width 33 height 15
select select "4"
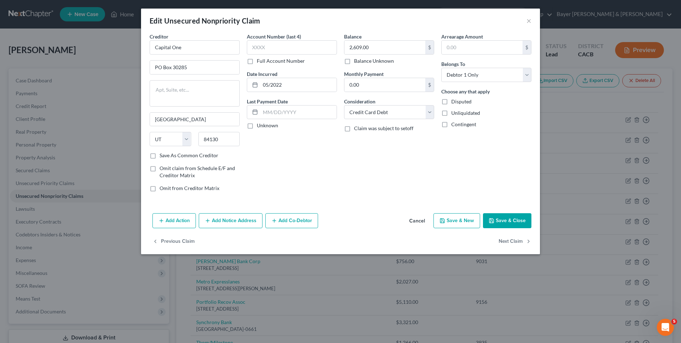
select select "2"
select select "0"
click at [519, 239] on button "Next Claim" at bounding box center [515, 241] width 33 height 15
select select "7"
select select "2"
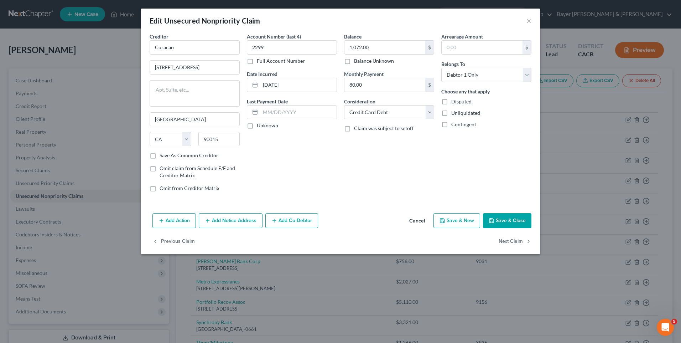
select select "0"
click at [517, 240] on button "Next Claim" at bounding box center [515, 241] width 33 height 15
select select "35"
select select "1"
select select "0"
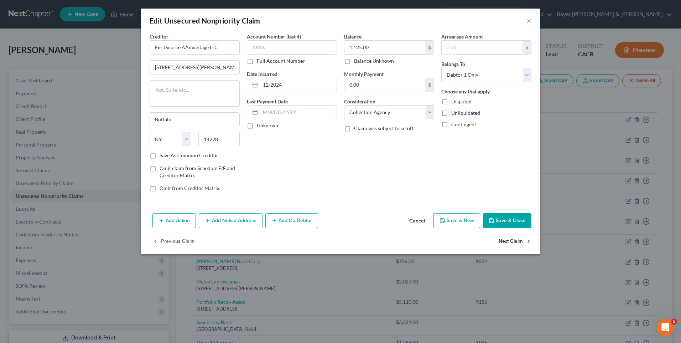
click at [517, 240] on button "Next Claim" at bounding box center [515, 241] width 33 height 15
select select "28"
select select "9"
select select "0"
click at [517, 240] on button "Next Claim" at bounding box center [515, 241] width 33 height 15
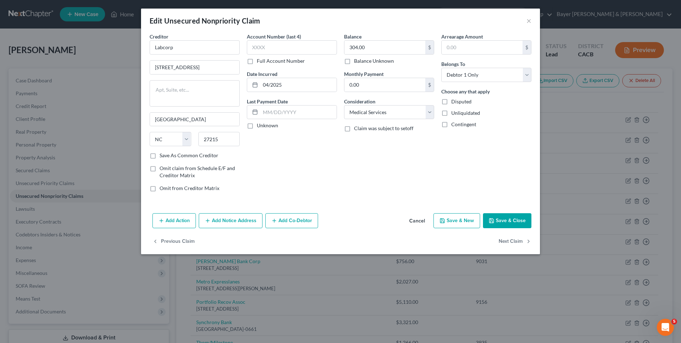
select select "35"
select select "2"
select select "0"
click at [517, 240] on button "Next Claim" at bounding box center [515, 241] width 33 height 15
select select "4"
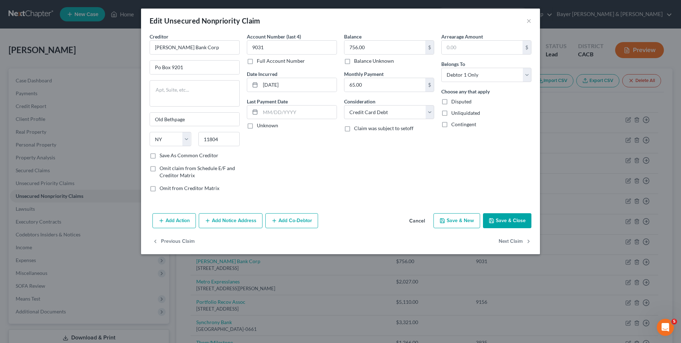
select select "0"
click at [517, 240] on button "Next Claim" at bounding box center [515, 241] width 33 height 15
select select "48"
select select "0"
click at [430, 114] on select "Select Cable / Satellite Services Collection Agency Credit Card Debt Debt Couns…" at bounding box center [389, 112] width 90 height 14
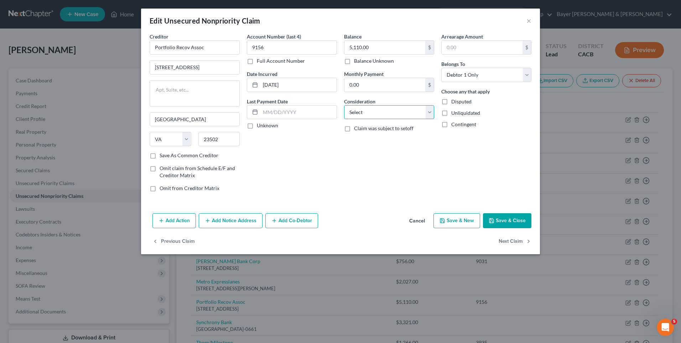
select select "1"
click at [344, 105] on select "Select Cable / Satellite Services Collection Agency Credit Card Debt Debt Couns…" at bounding box center [389, 112] width 90 height 14
click at [502, 216] on button "Save & Close" at bounding box center [507, 220] width 48 height 15
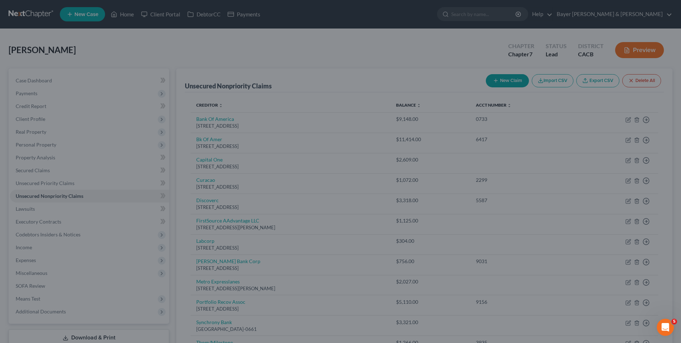
type input "0"
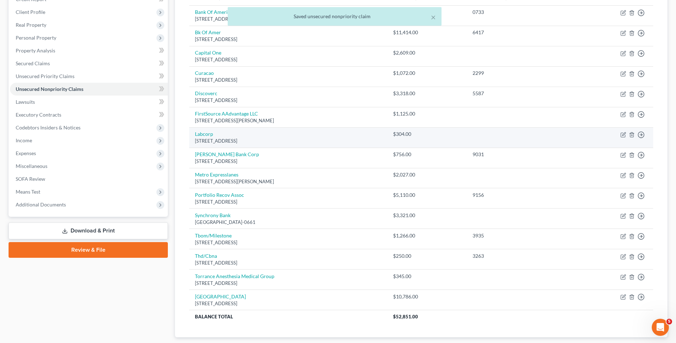
scroll to position [142, 0]
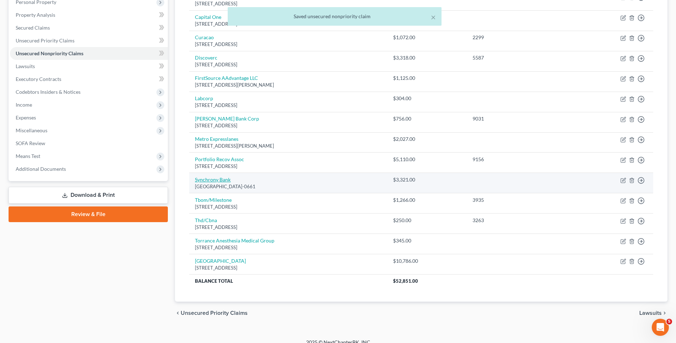
click at [215, 179] on link "Synchrony Bank" at bounding box center [213, 179] width 36 height 6
select select "9"
select select "14"
select select "0"
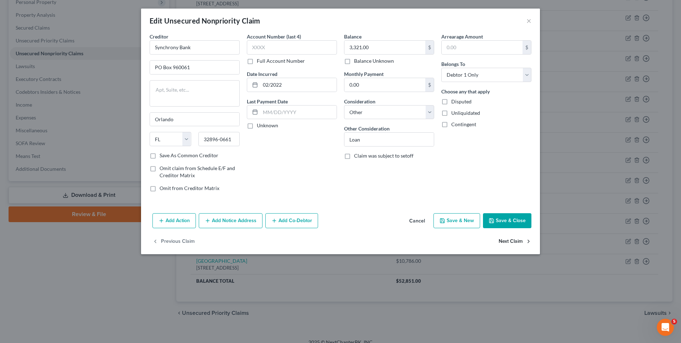
click at [514, 241] on button "Next Claim" at bounding box center [515, 241] width 33 height 15
select select "38"
select select "2"
select select "0"
click at [514, 240] on button "Next Claim" at bounding box center [515, 241] width 33 height 15
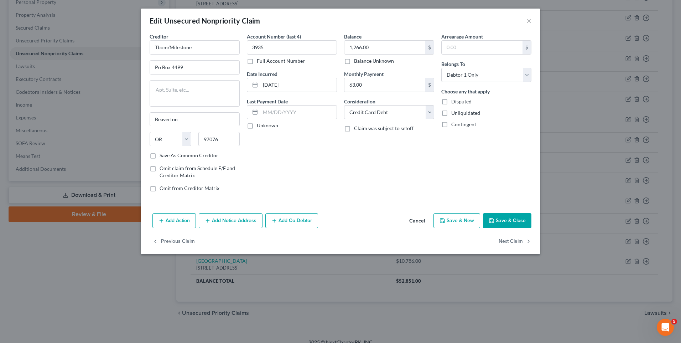
select select "44"
select select "2"
select select "0"
click at [514, 240] on button "Next Claim" at bounding box center [515, 241] width 33 height 15
select select "4"
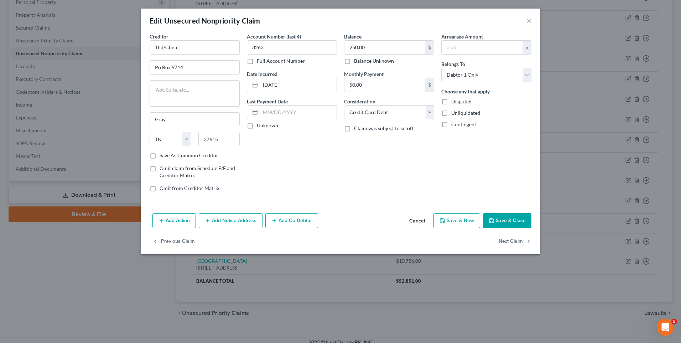
select select "9"
select select "0"
click at [514, 240] on button "Next Claim" at bounding box center [515, 241] width 33 height 15
select select "4"
select select "9"
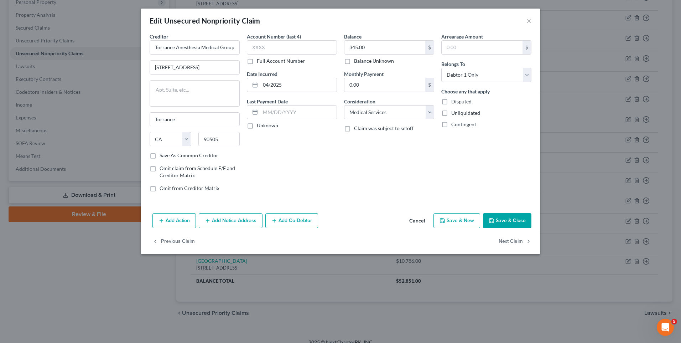
select select "0"
click at [514, 240] on div "Previous Claim" at bounding box center [340, 244] width 399 height 21
click at [511, 213] on div "Add Action Add Notice Address Add Co-Debtor Cancel Save & New Save & Close" at bounding box center [340, 222] width 399 height 24
click at [511, 218] on button "Save & Close" at bounding box center [507, 220] width 48 height 15
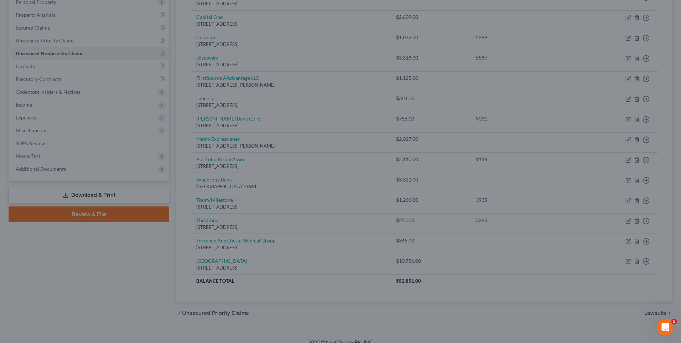
type input "0"
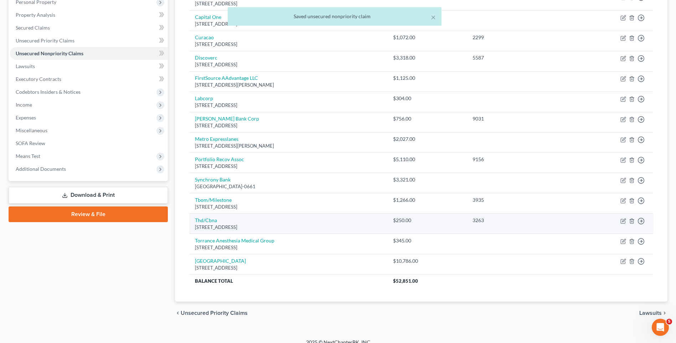
scroll to position [151, 0]
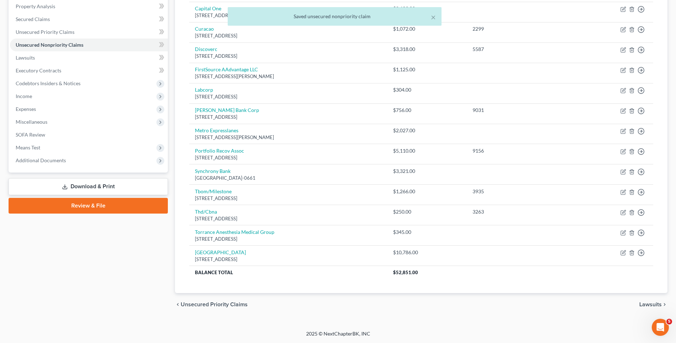
click at [655, 305] on span "Lawsuits" at bounding box center [650, 304] width 22 height 6
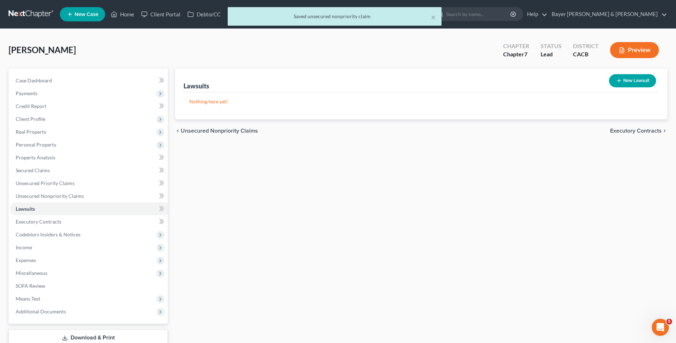
click at [631, 130] on span "Executory Contracts" at bounding box center [636, 131] width 52 height 6
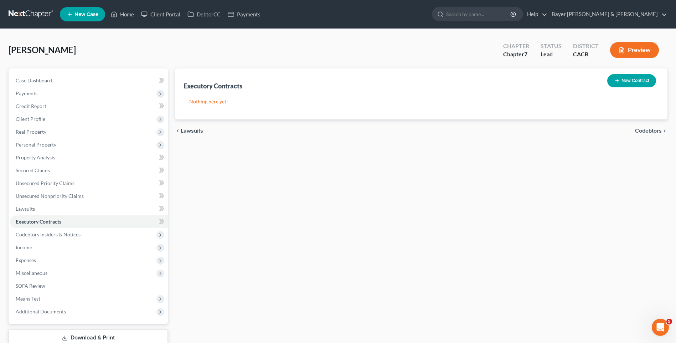
click at [645, 128] on span "Codebtors" at bounding box center [648, 131] width 27 height 6
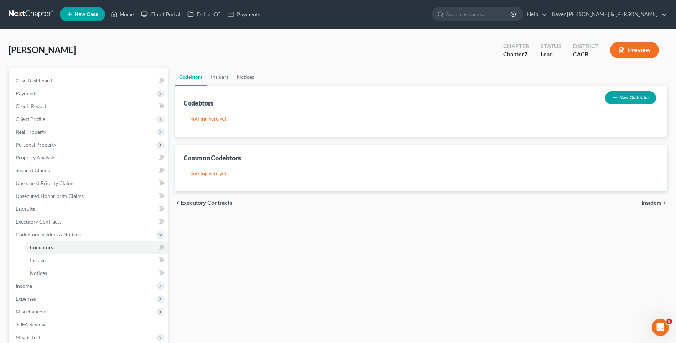
click at [656, 205] on span "Insiders" at bounding box center [651, 203] width 20 height 6
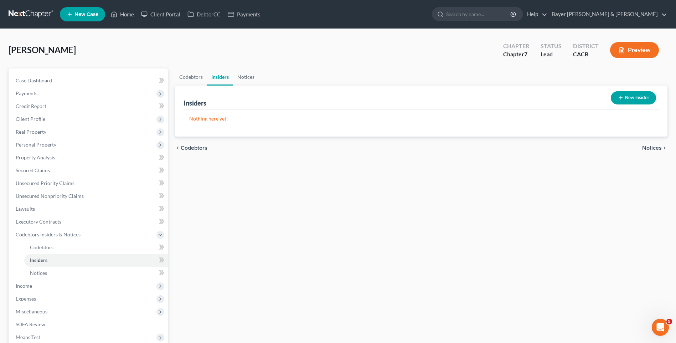
click at [651, 147] on span "Notices" at bounding box center [652, 148] width 20 height 6
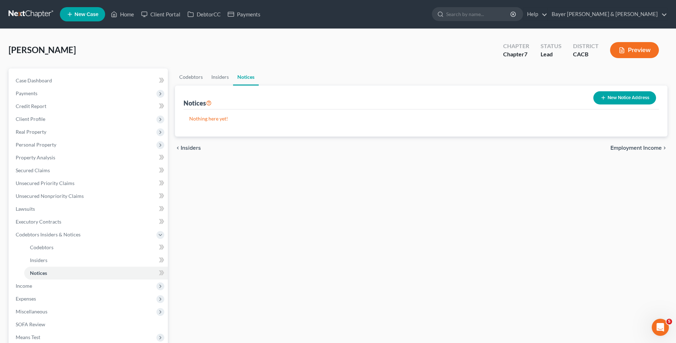
click at [651, 147] on span "Employment Income" at bounding box center [635, 148] width 51 height 6
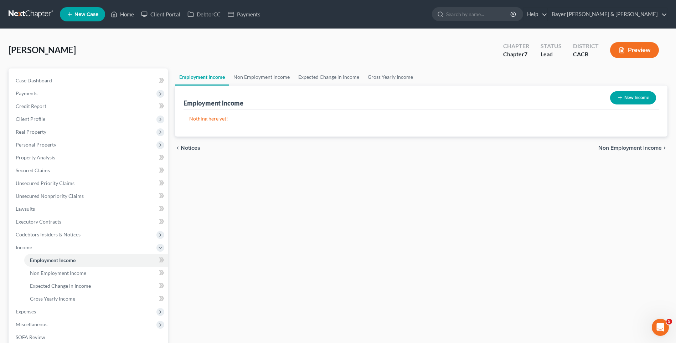
click at [645, 147] on span "Non Employment Income" at bounding box center [629, 148] width 63 height 6
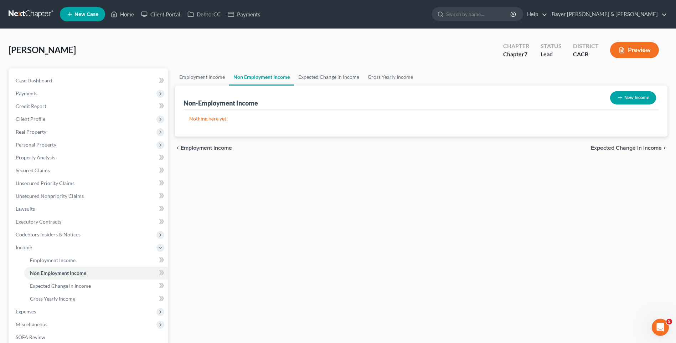
click at [644, 146] on span "Expected Change in Income" at bounding box center [625, 148] width 71 height 6
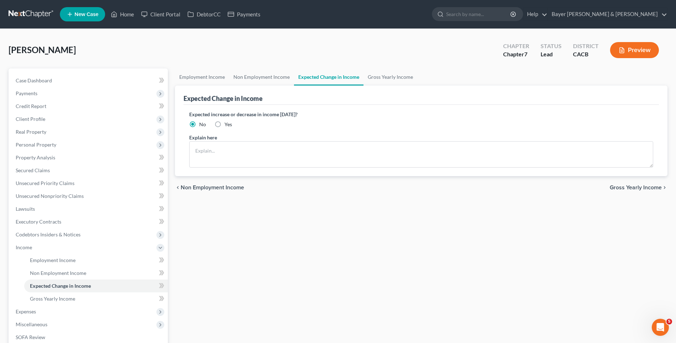
click at [634, 188] on span "Gross Yearly Income" at bounding box center [635, 187] width 52 height 6
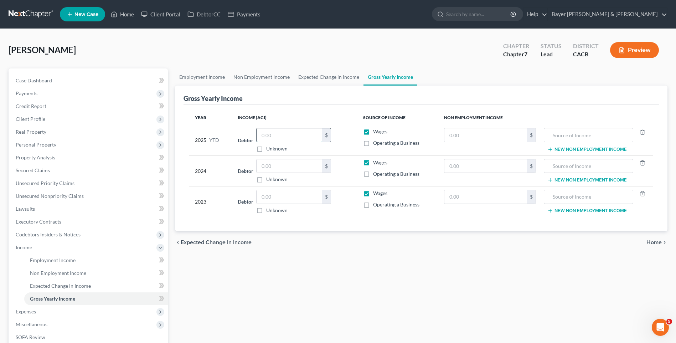
drag, startPoint x: 289, startPoint y: 139, endPoint x: 294, endPoint y: 139, distance: 4.7
click at [290, 139] on input "text" at bounding box center [289, 135] width 66 height 14
click at [291, 169] on input "text" at bounding box center [289, 166] width 66 height 14
type input "74,936"
click at [274, 197] on input "text" at bounding box center [289, 197] width 66 height 14
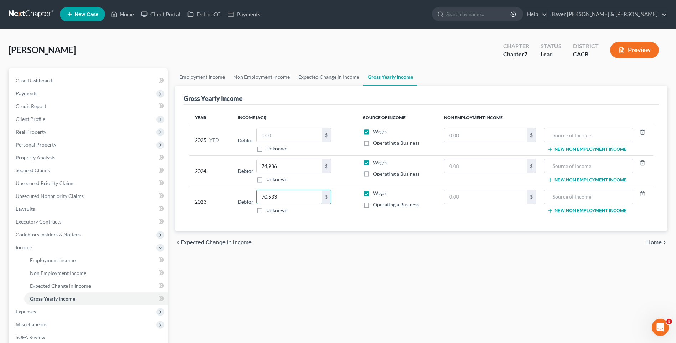
type input "70,533"
click at [654, 241] on span "Home" at bounding box center [653, 242] width 15 height 6
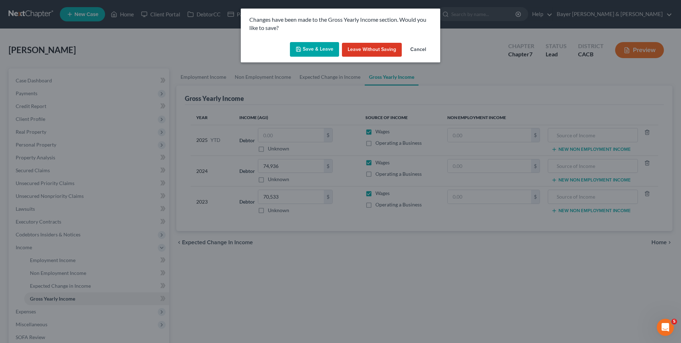
click at [307, 50] on button "Save & Leave" at bounding box center [314, 49] width 49 height 15
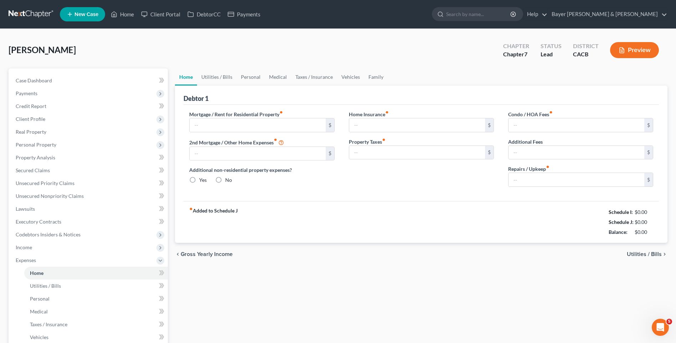
type input "0.00"
radio input "true"
type input "0.00"
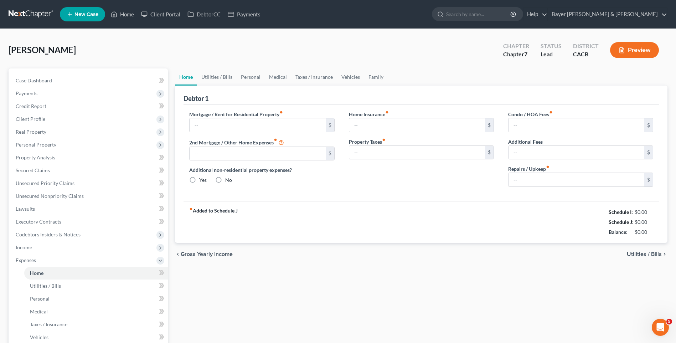
type input "0.00"
click at [646, 253] on span "Utilities / Bills" at bounding box center [643, 254] width 35 height 6
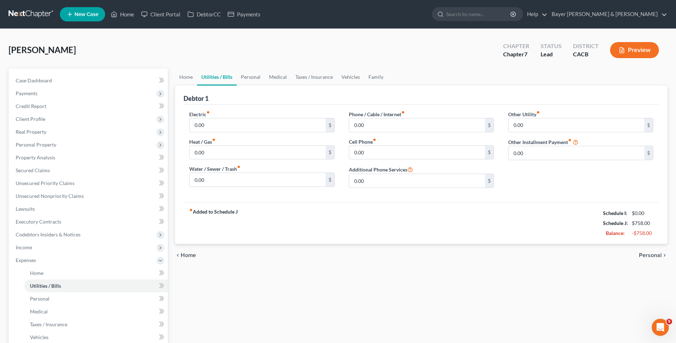
click at [646, 253] on span "Personal" at bounding box center [650, 255] width 23 height 6
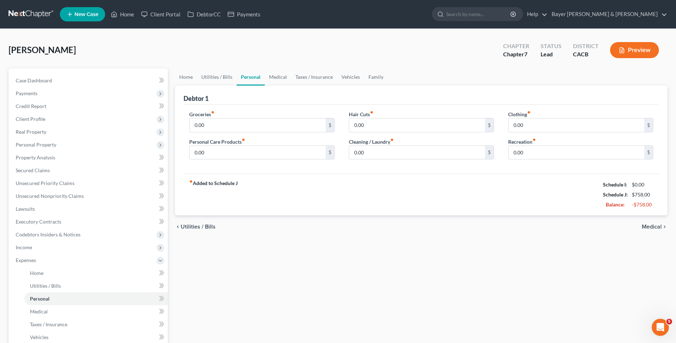
click at [646, 253] on div "Home Utilities / Bills Personal Medical Taxes / Insurance Vehicles Family Debto…" at bounding box center [420, 261] width 499 height 386
drag, startPoint x: 646, startPoint y: 253, endPoint x: 648, endPoint y: 226, distance: 27.1
click at [648, 226] on span "Medical" at bounding box center [651, 227] width 20 height 6
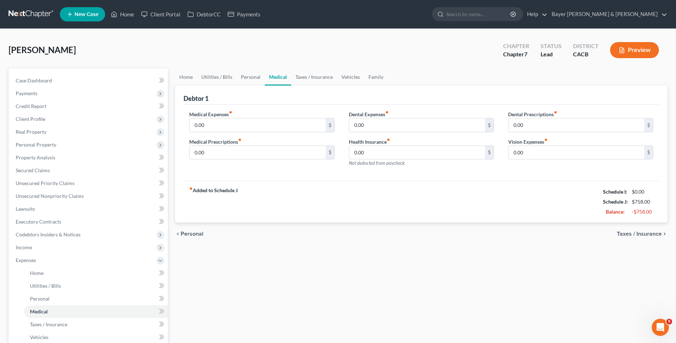
click at [648, 226] on div "chevron_left Personal Taxes / Insurance chevron_right" at bounding box center [421, 233] width 492 height 23
drag, startPoint x: 647, startPoint y: 230, endPoint x: 646, endPoint y: 234, distance: 4.2
click at [646, 234] on span "Taxes / Insurance" at bounding box center [638, 234] width 45 height 6
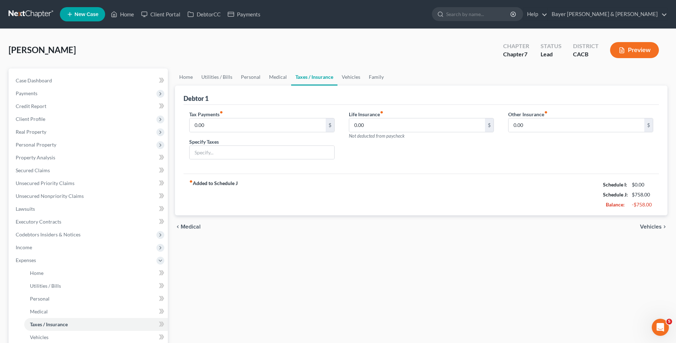
click at [646, 233] on div "chevron_left Medical Vehicles chevron_right" at bounding box center [421, 226] width 492 height 23
drag, startPoint x: 646, startPoint y: 233, endPoint x: 644, endPoint y: 225, distance: 8.4
click at [644, 225] on span "Vehicles" at bounding box center [651, 227] width 22 height 6
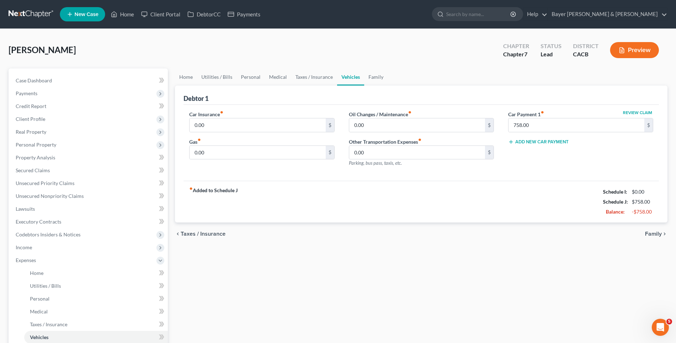
click at [649, 233] on span "Family" at bounding box center [653, 234] width 17 height 6
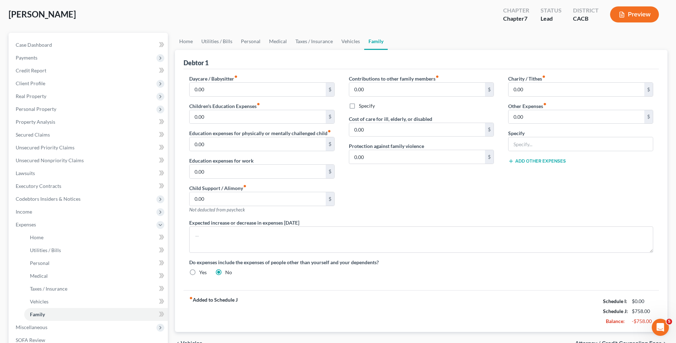
scroll to position [107, 0]
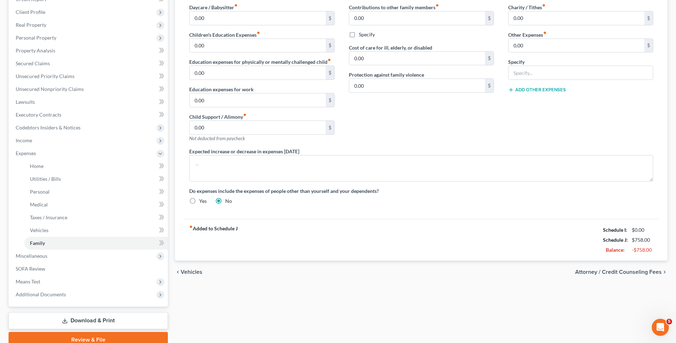
click at [597, 270] on span "Attorney / Credit Counseling Fees" at bounding box center [618, 272] width 87 height 6
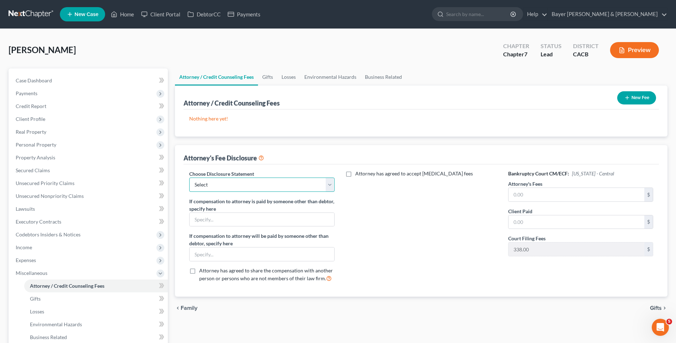
click at [248, 188] on select "Select Substitution in Ch 7 (when UST requests docs) Chapter 11 Standard Ch7 Fe…" at bounding box center [261, 184] width 145 height 14
select select "2"
click at [189, 177] on select "Select Substitution in Ch 7 (when UST requests docs) Chapter 11 Standard Ch7 Fe…" at bounding box center [261, 184] width 145 height 14
click at [517, 196] on input "text" at bounding box center [576, 195] width 136 height 14
type input "2,000"
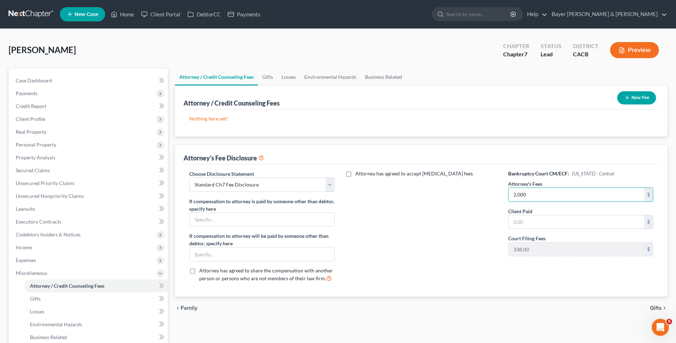
drag, startPoint x: 518, startPoint y: 221, endPoint x: 511, endPoint y: 214, distance: 10.1
click at [518, 221] on input "text" at bounding box center [576, 222] width 136 height 14
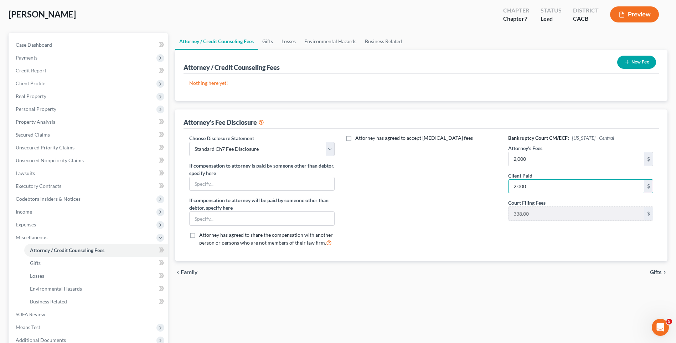
scroll to position [71, 0]
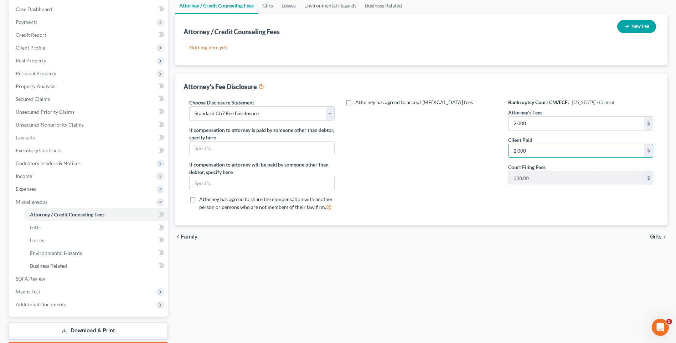
type input "2,000"
click at [662, 236] on icon "chevron_right" at bounding box center [664, 237] width 6 height 6
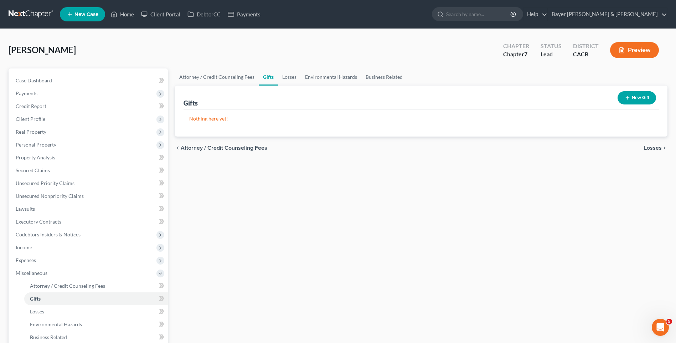
click at [645, 147] on span "Losses" at bounding box center [653, 148] width 18 height 6
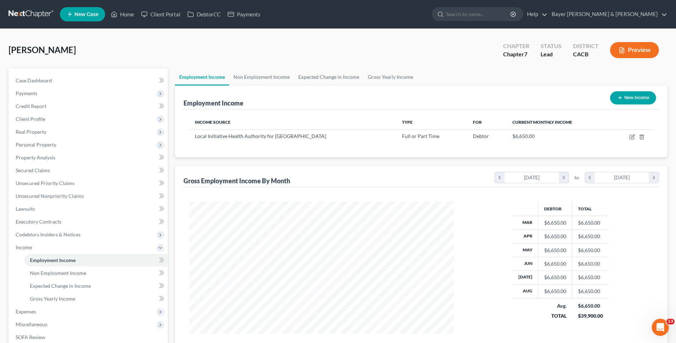
scroll to position [132, 278]
